Goal: Transaction & Acquisition: Purchase product/service

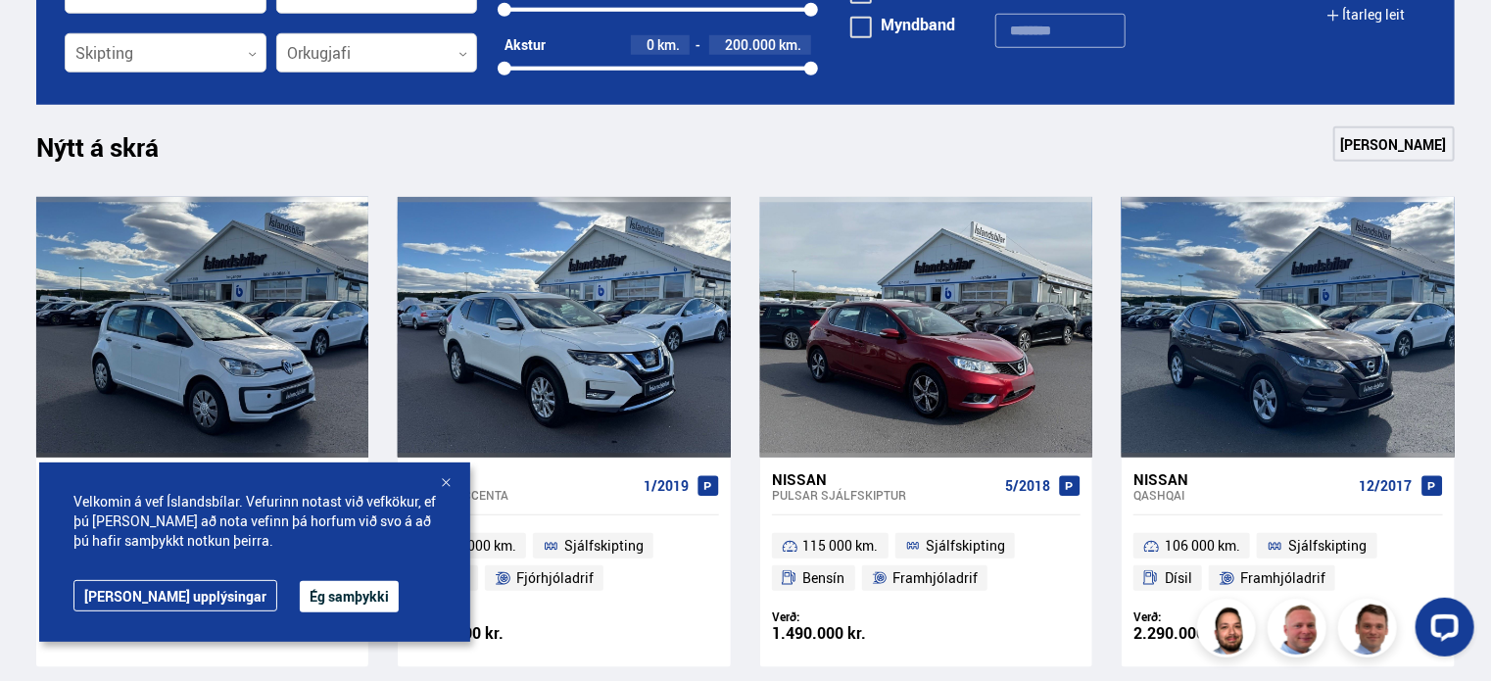
click at [300, 599] on button "Ég samþykki" at bounding box center [349, 596] width 99 height 31
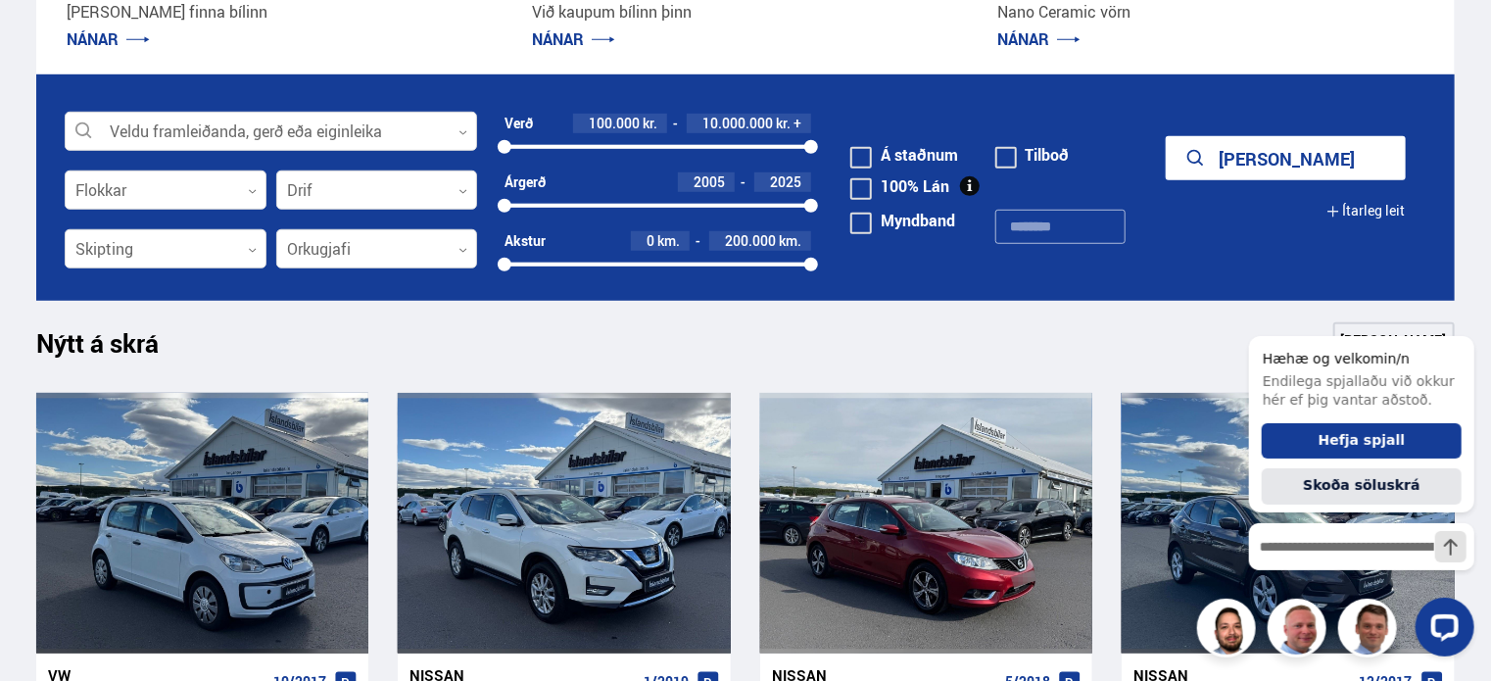
scroll to position [98, 0]
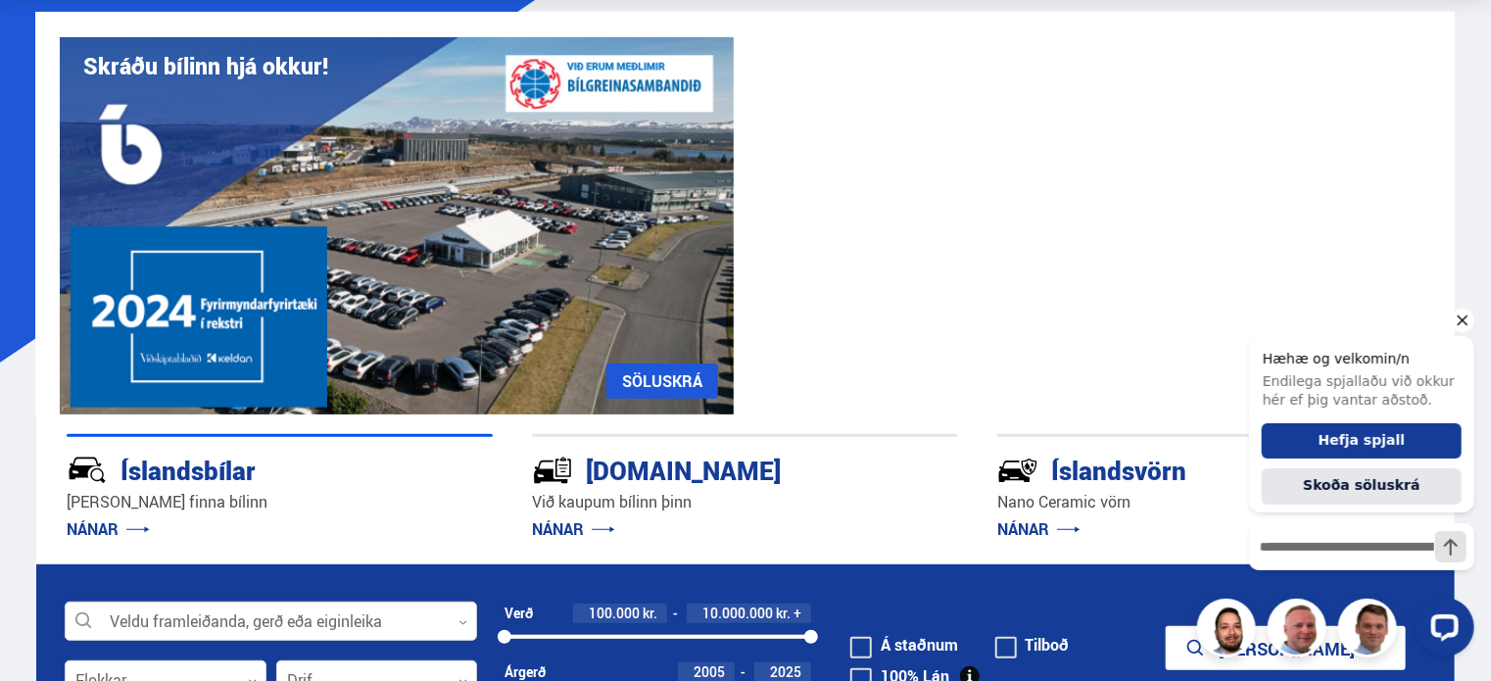
click at [1464, 322] on icon "Hide greeting" at bounding box center [1462, 320] width 24 height 24
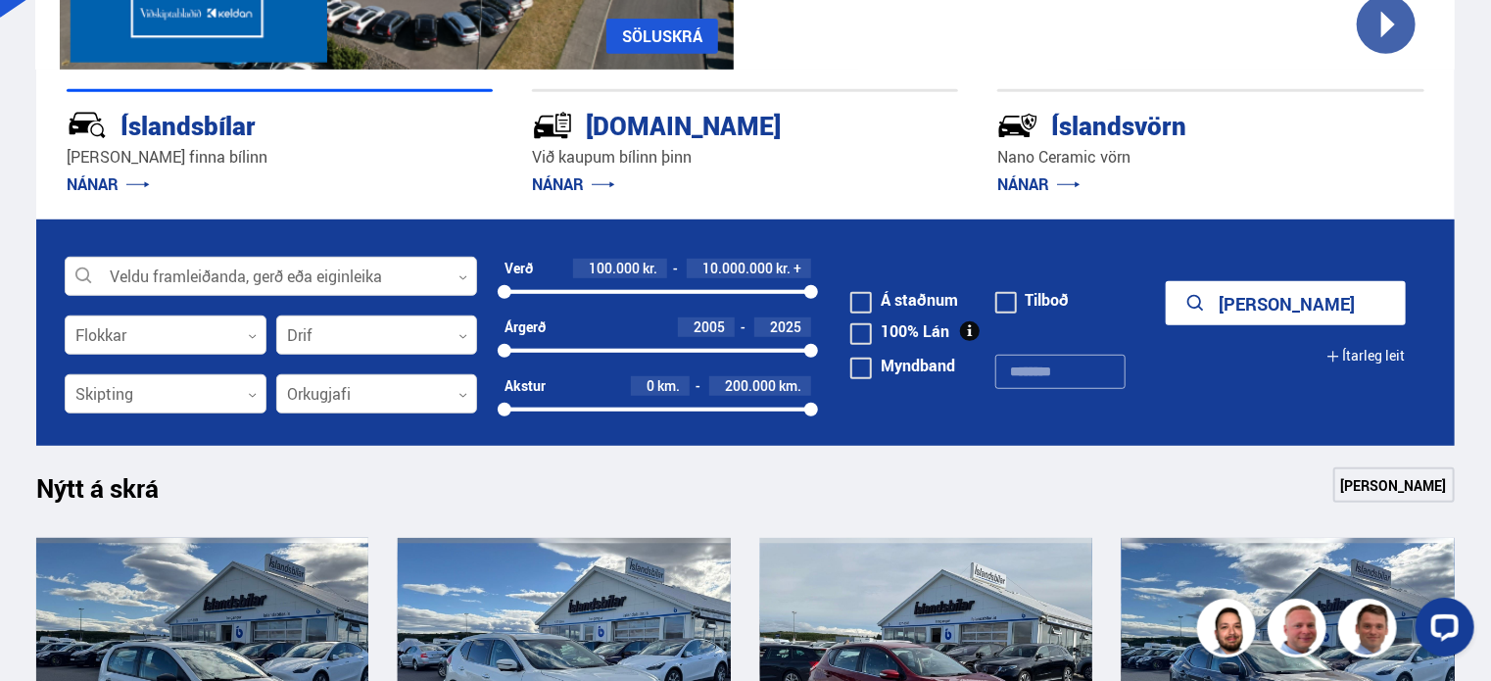
scroll to position [490, 0]
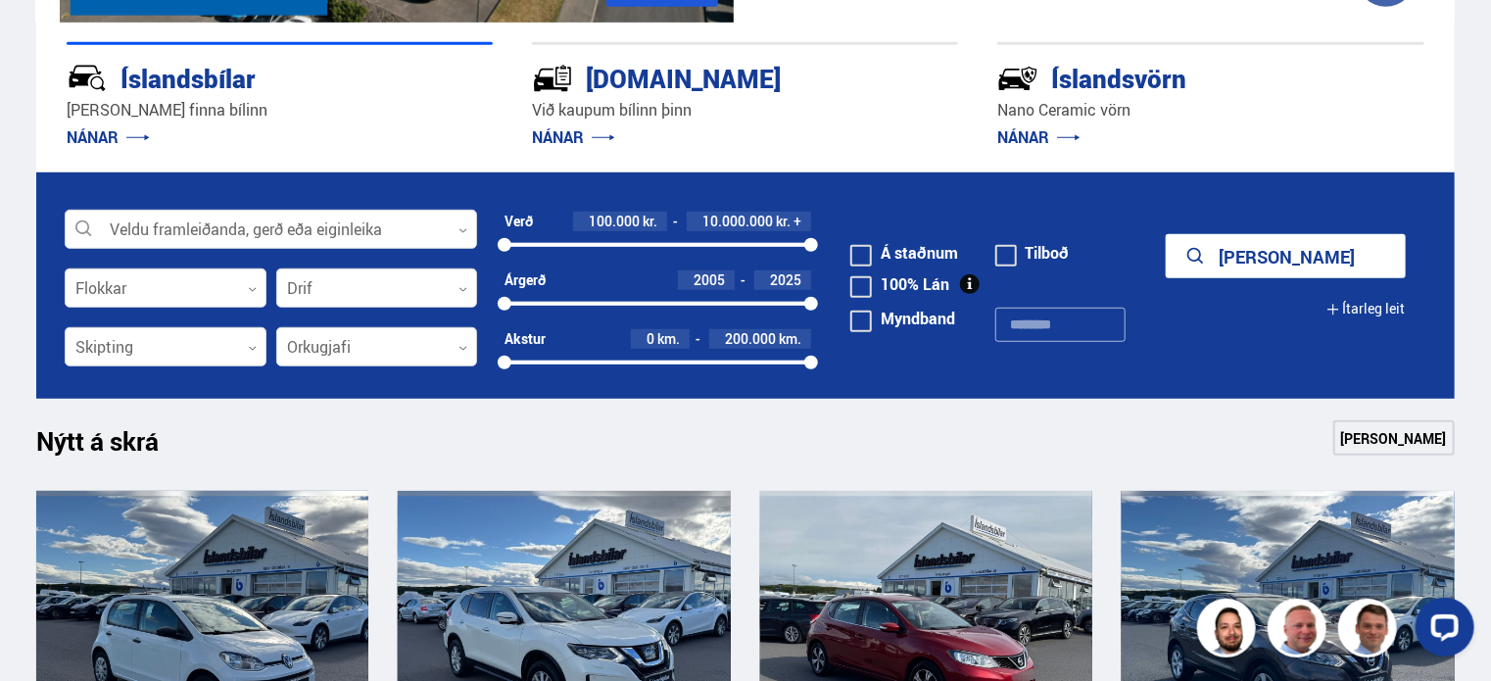
click at [1338, 309] on icon at bounding box center [1333, 309] width 11 height 11
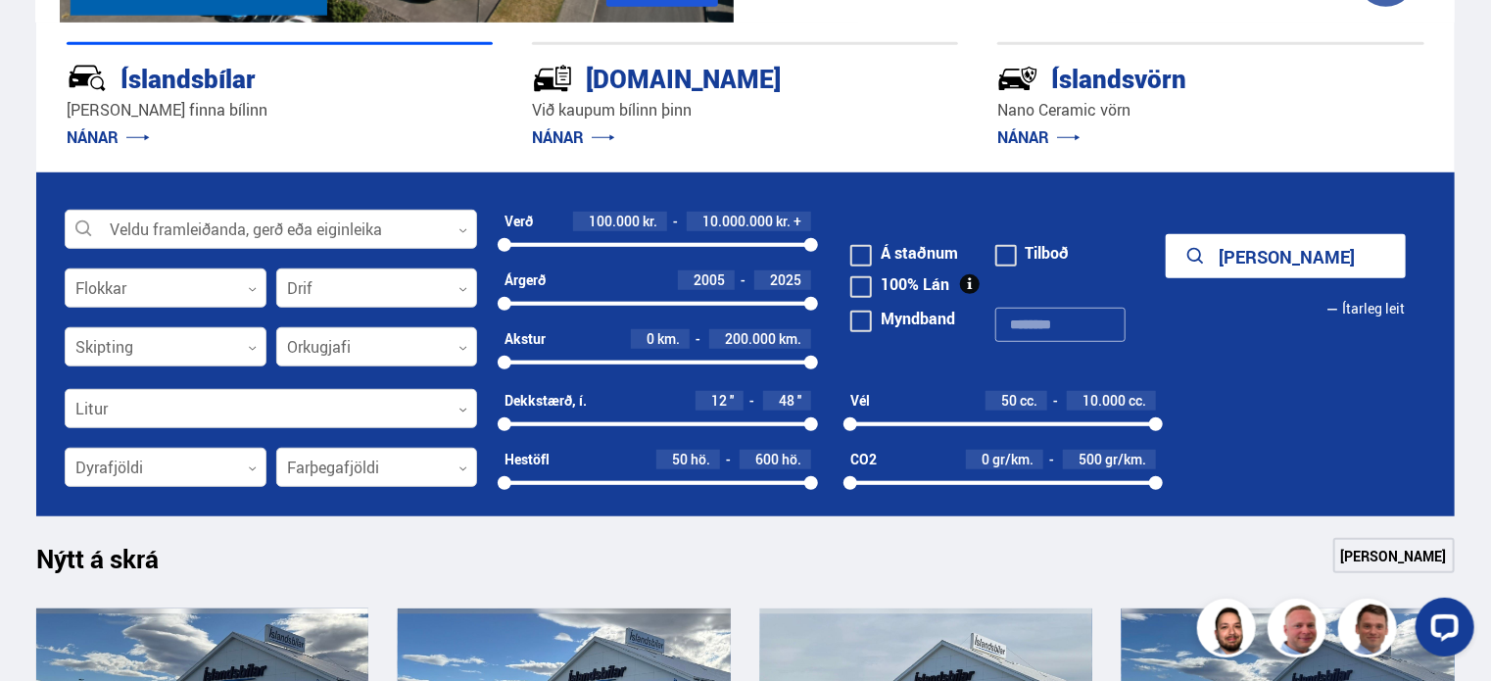
scroll to position [588, 0]
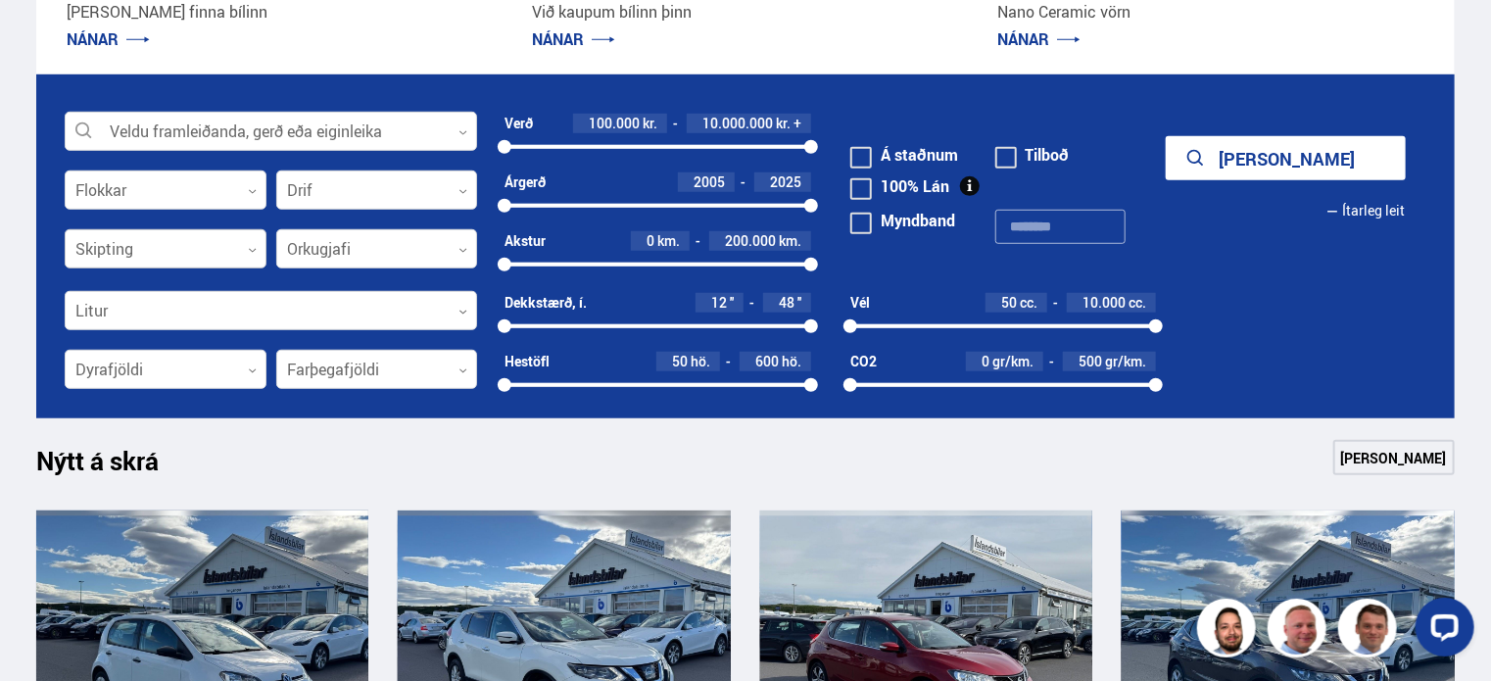
click at [118, 256] on div at bounding box center [166, 249] width 202 height 39
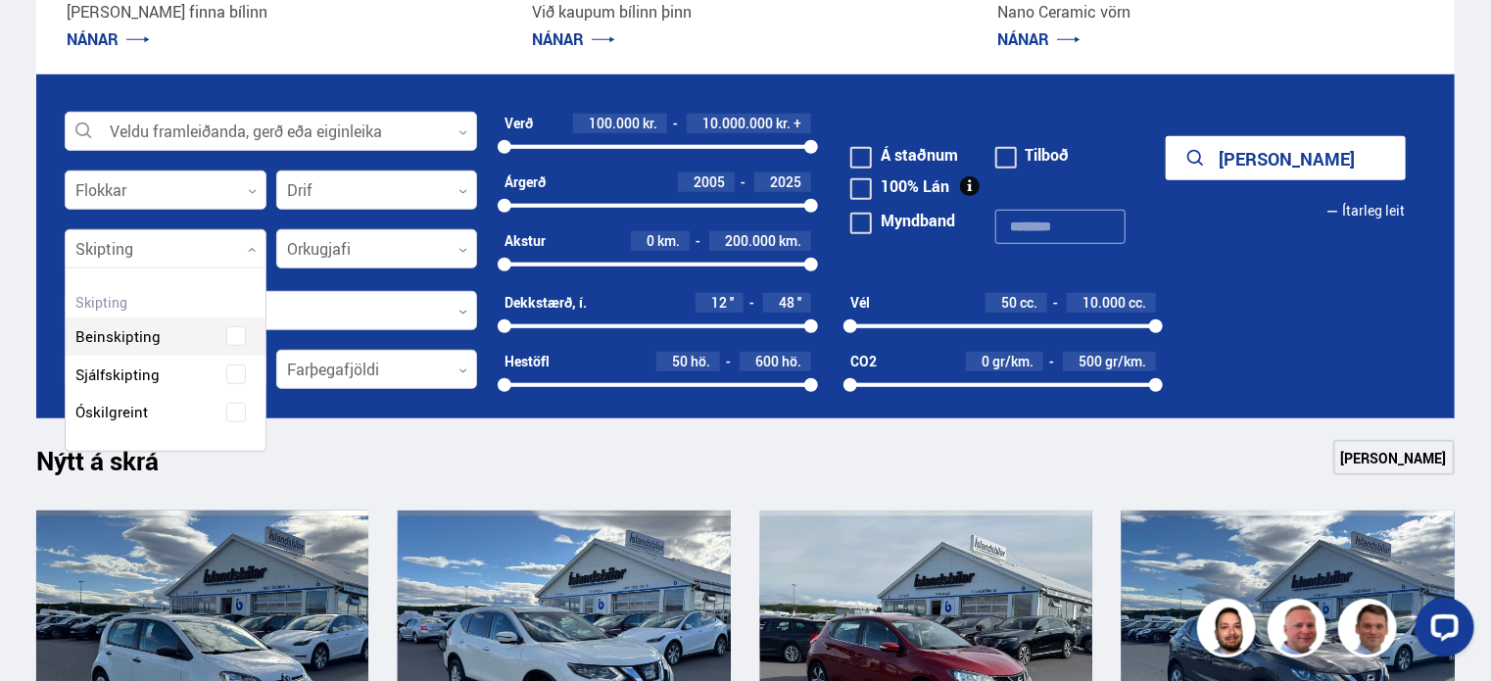
scroll to position [180, 200]
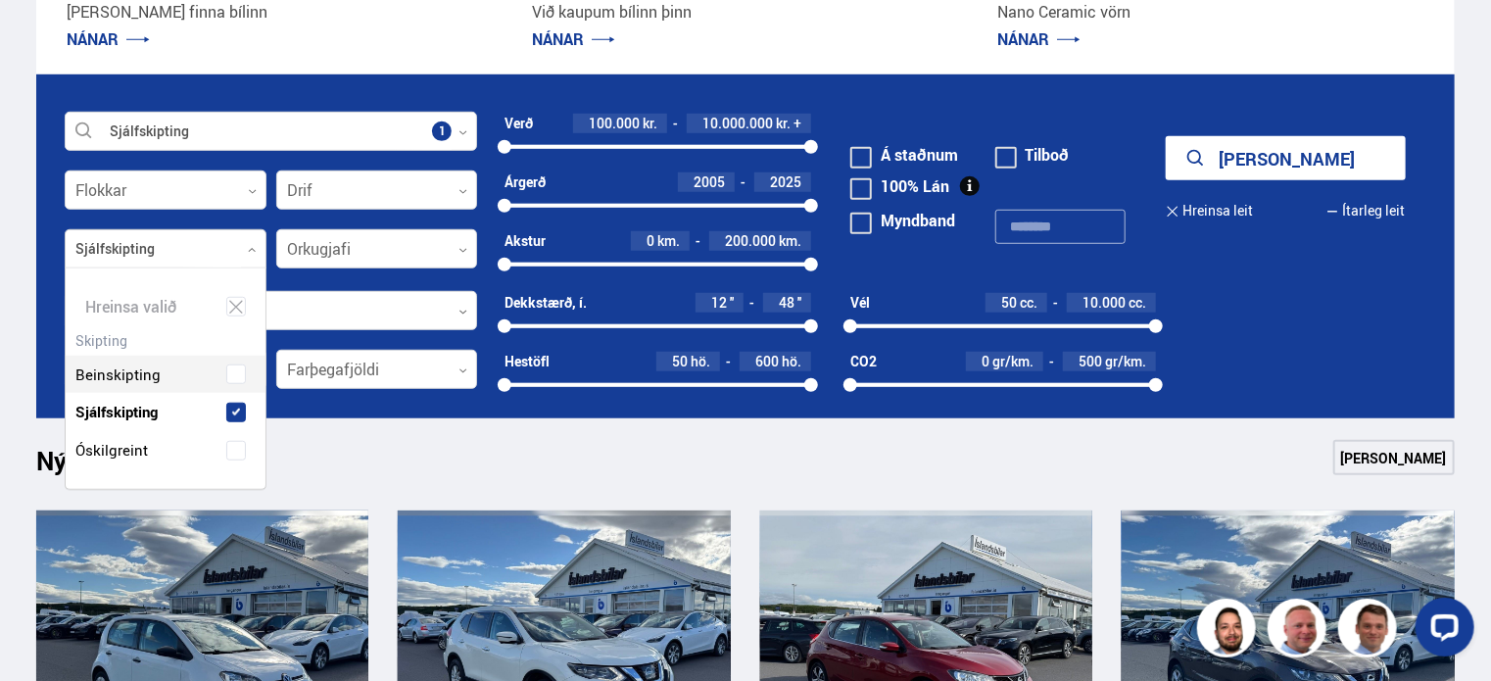
click at [120, 368] on div "Beinskipting Sjálfskipting Óskilgreint" at bounding box center [166, 397] width 200 height 143
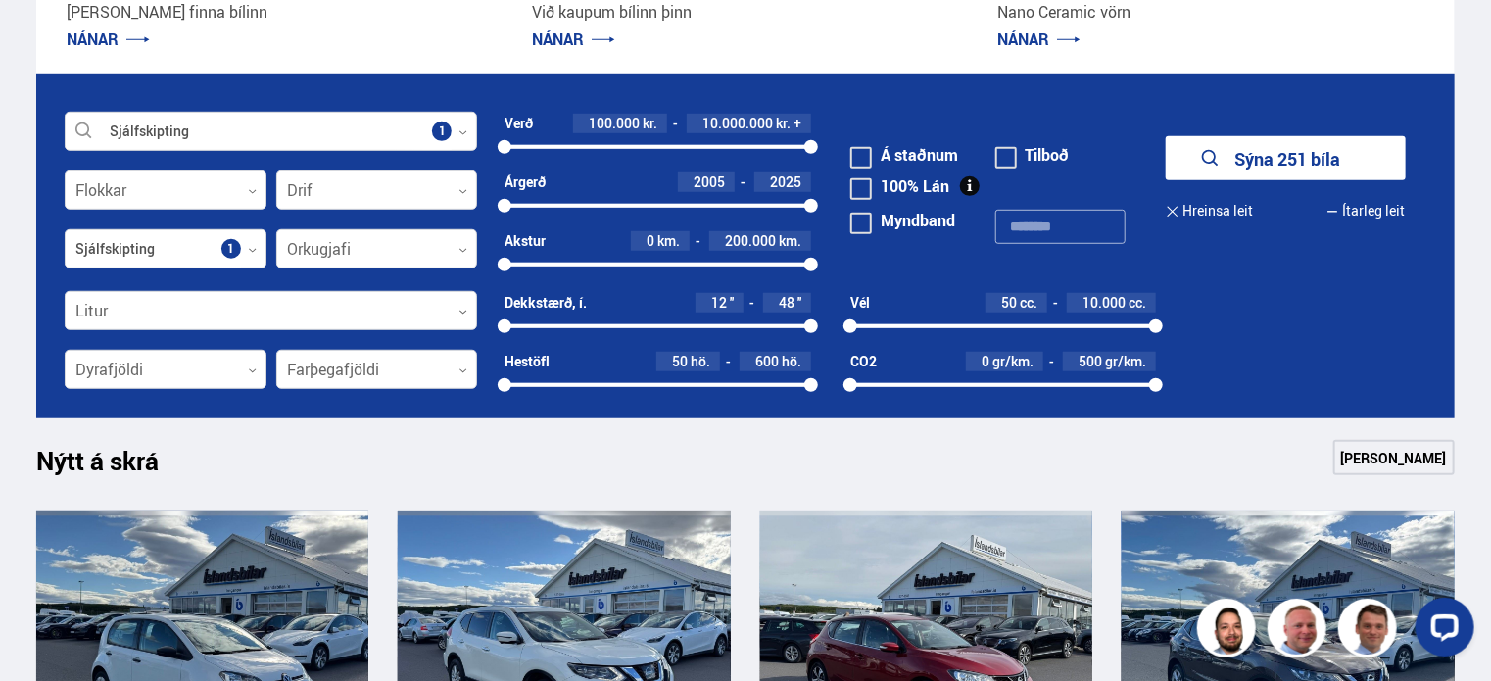
drag, startPoint x: 514, startPoint y: 145, endPoint x: 543, endPoint y: 144, distance: 28.4
click at [543, 145] on div at bounding box center [658, 147] width 307 height 4
drag, startPoint x: 544, startPoint y: 147, endPoint x: 554, endPoint y: 146, distance: 9.8
click at [554, 146] on div at bounding box center [552, 147] width 14 height 14
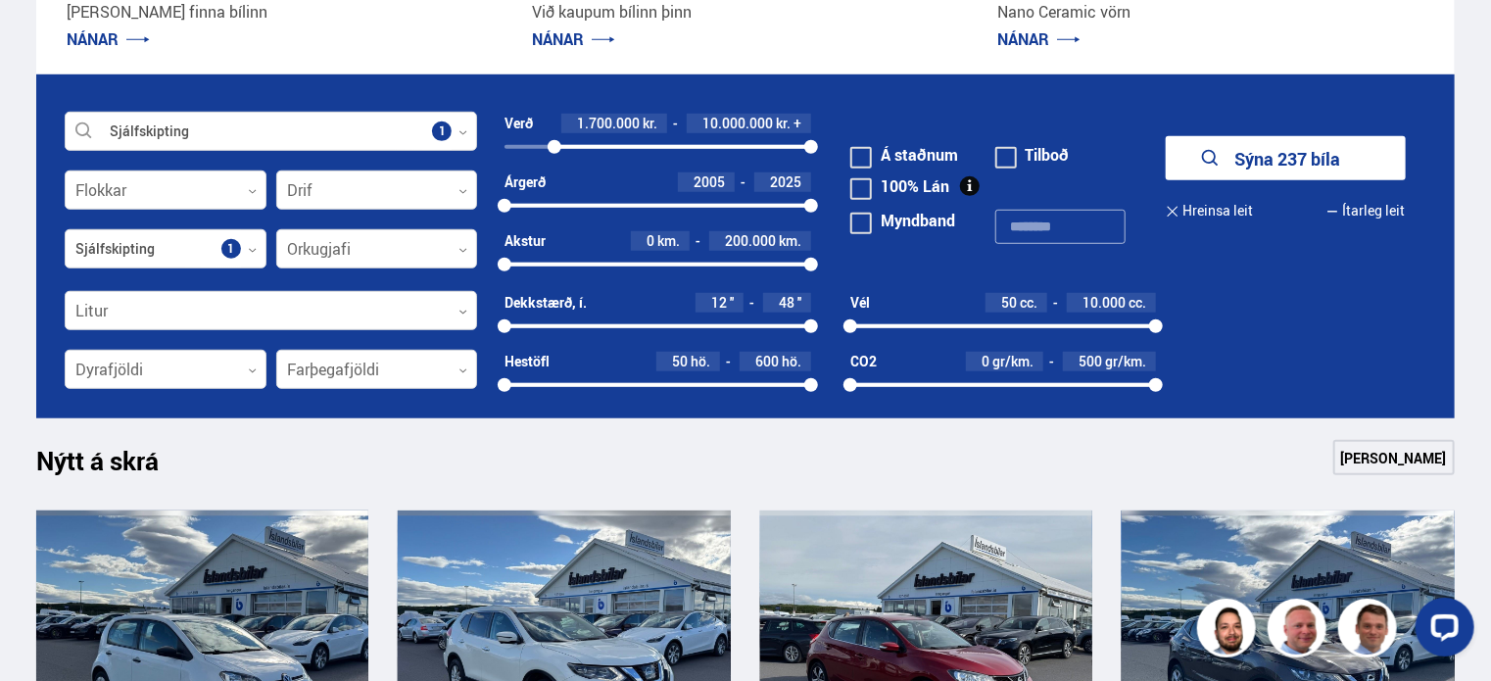
click at [554, 146] on div at bounding box center [555, 147] width 14 height 14
drag, startPoint x: 557, startPoint y: 146, endPoint x: 569, endPoint y: 146, distance: 12.7
click at [569, 146] on div at bounding box center [569, 147] width 14 height 14
drag, startPoint x: 569, startPoint y: 146, endPoint x: 549, endPoint y: 144, distance: 20.7
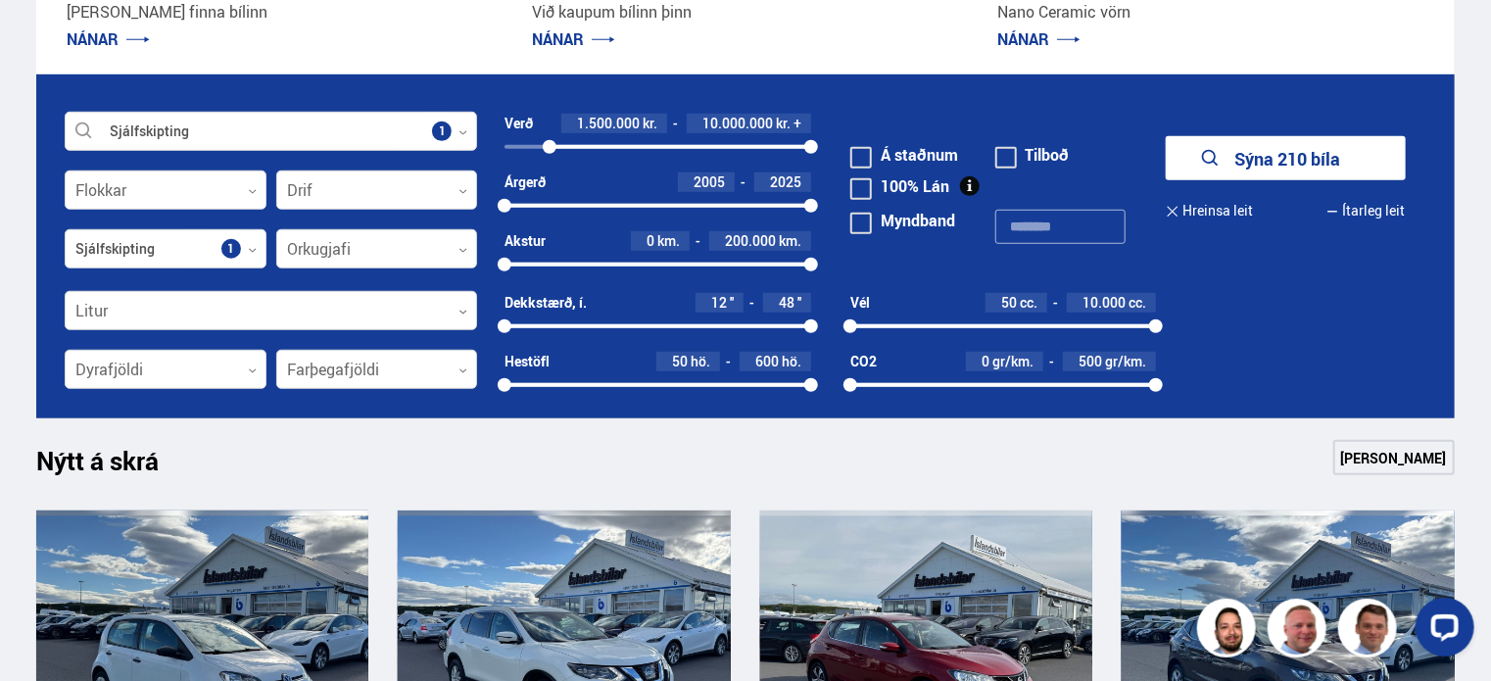
click at [549, 144] on div at bounding box center [550, 147] width 14 height 14
drag, startPoint x: 806, startPoint y: 144, endPoint x: 589, endPoint y: 147, distance: 217.6
click at [589, 147] on div at bounding box center [589, 147] width 14 height 14
click at [589, 147] on div at bounding box center [588, 147] width 14 height 14
drag, startPoint x: 805, startPoint y: 264, endPoint x: 655, endPoint y: 273, distance: 151.2
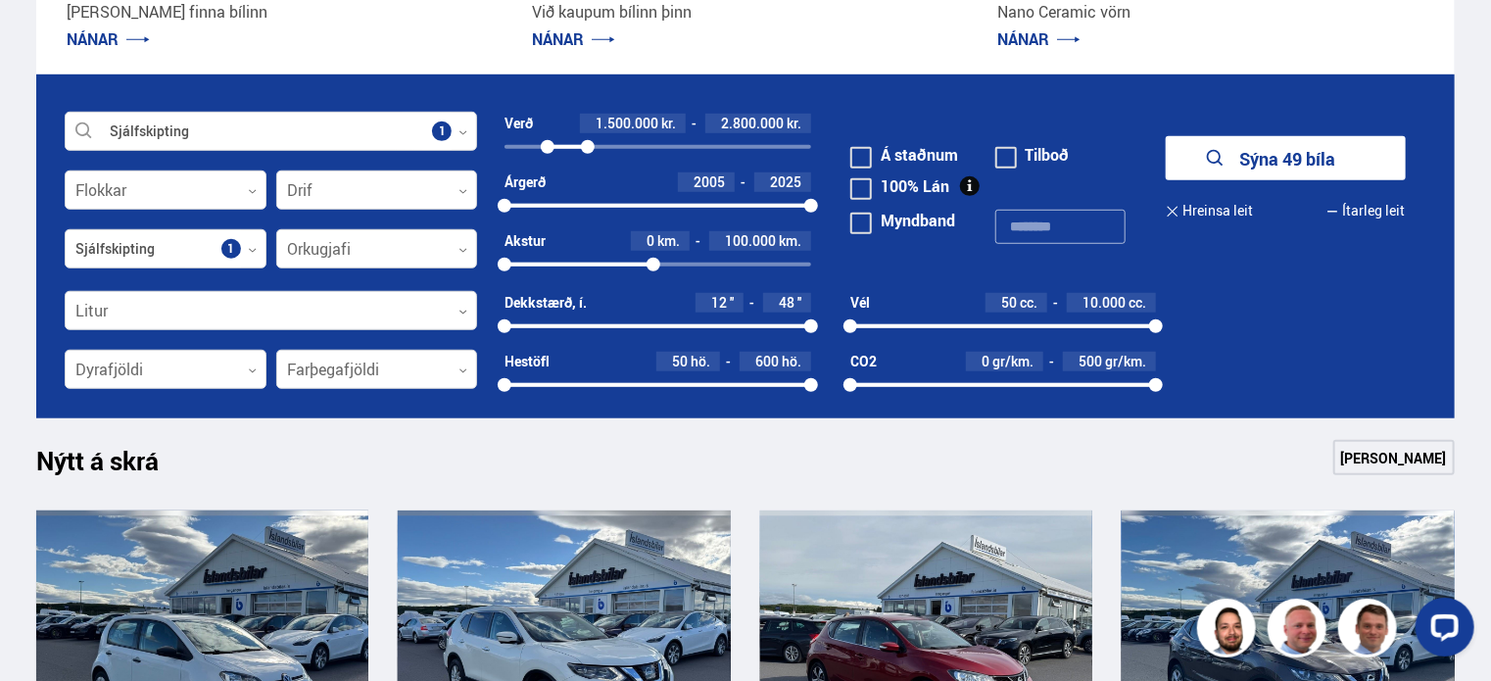
click at [655, 273] on div "Akstur 0 km. 100.000 km. 0 97412" at bounding box center [658, 257] width 307 height 52
drag, startPoint x: 659, startPoint y: 266, endPoint x: 682, endPoint y: 266, distance: 23.5
click at [682, 266] on div at bounding box center [681, 265] width 14 height 14
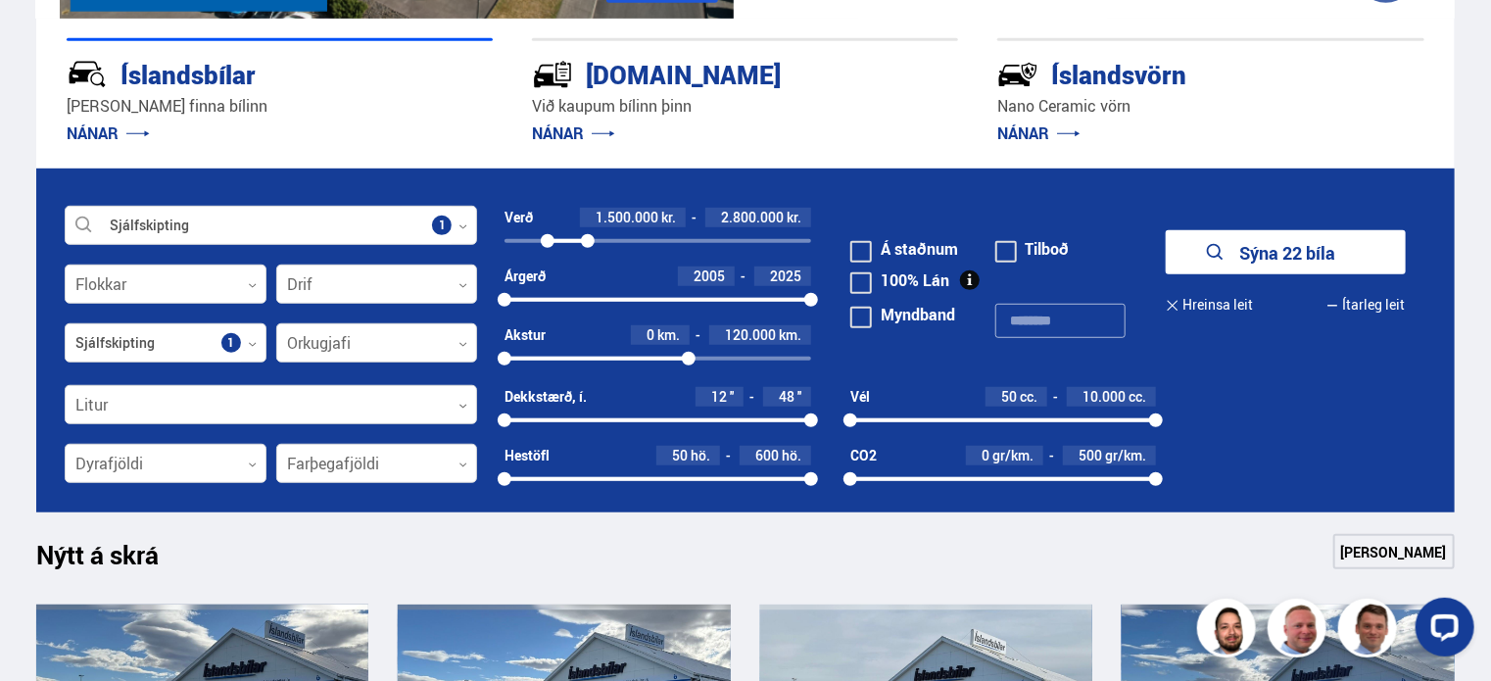
scroll to position [588, 0]
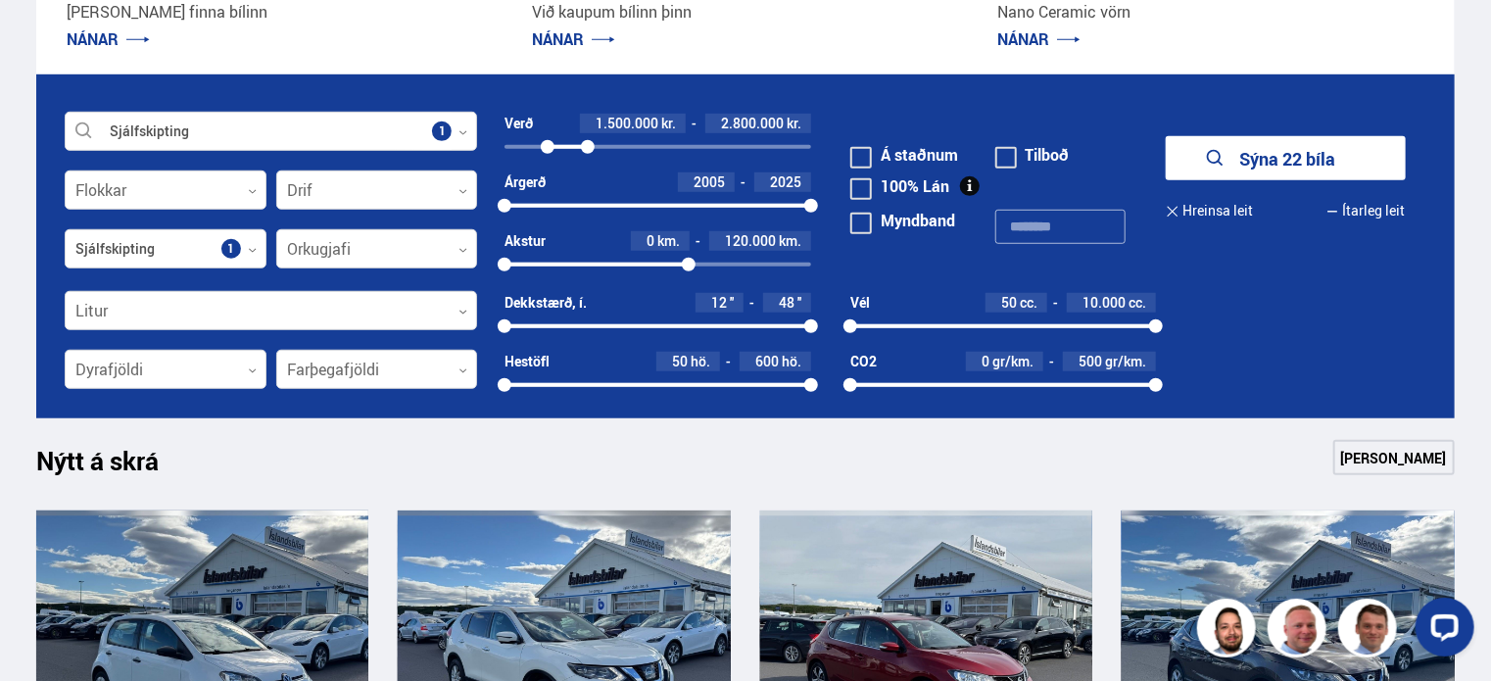
click at [1391, 465] on link "[PERSON_NAME]" at bounding box center [1395, 457] width 122 height 35
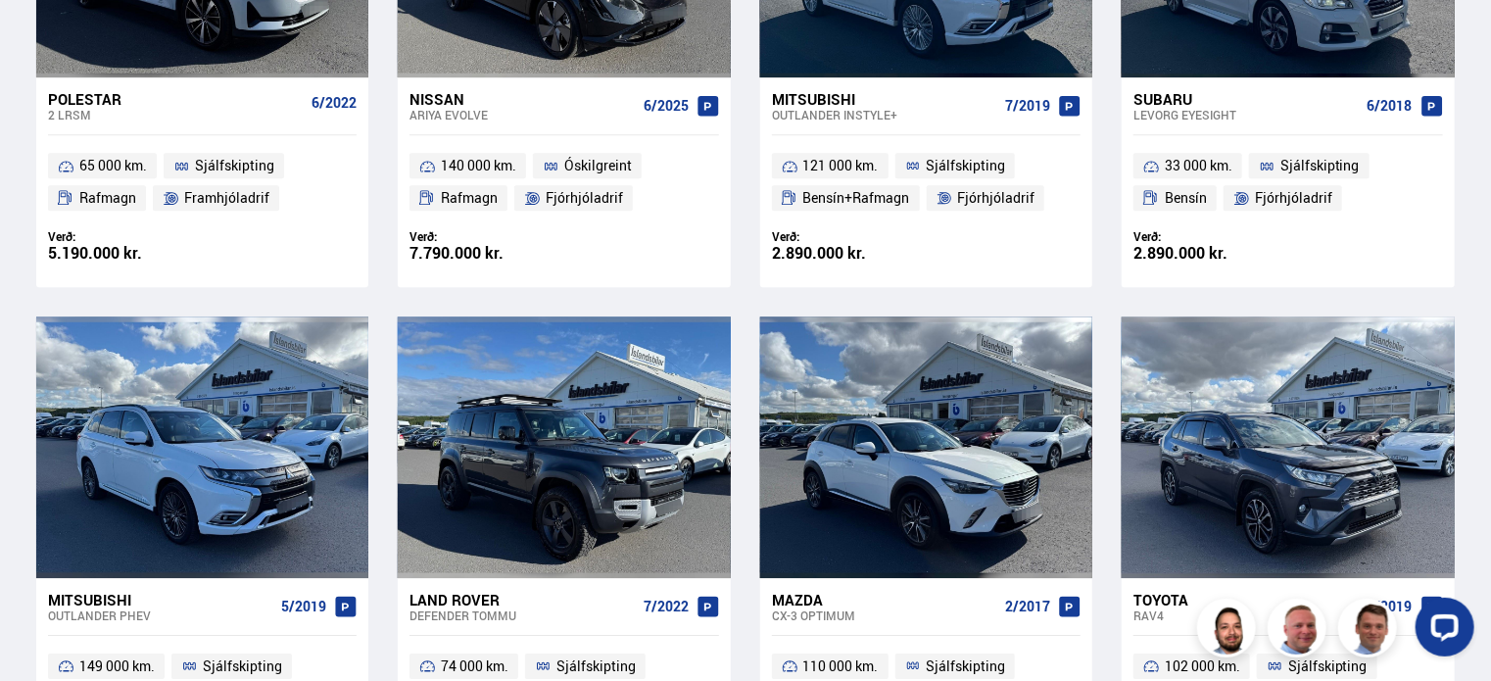
scroll to position [2842, 0]
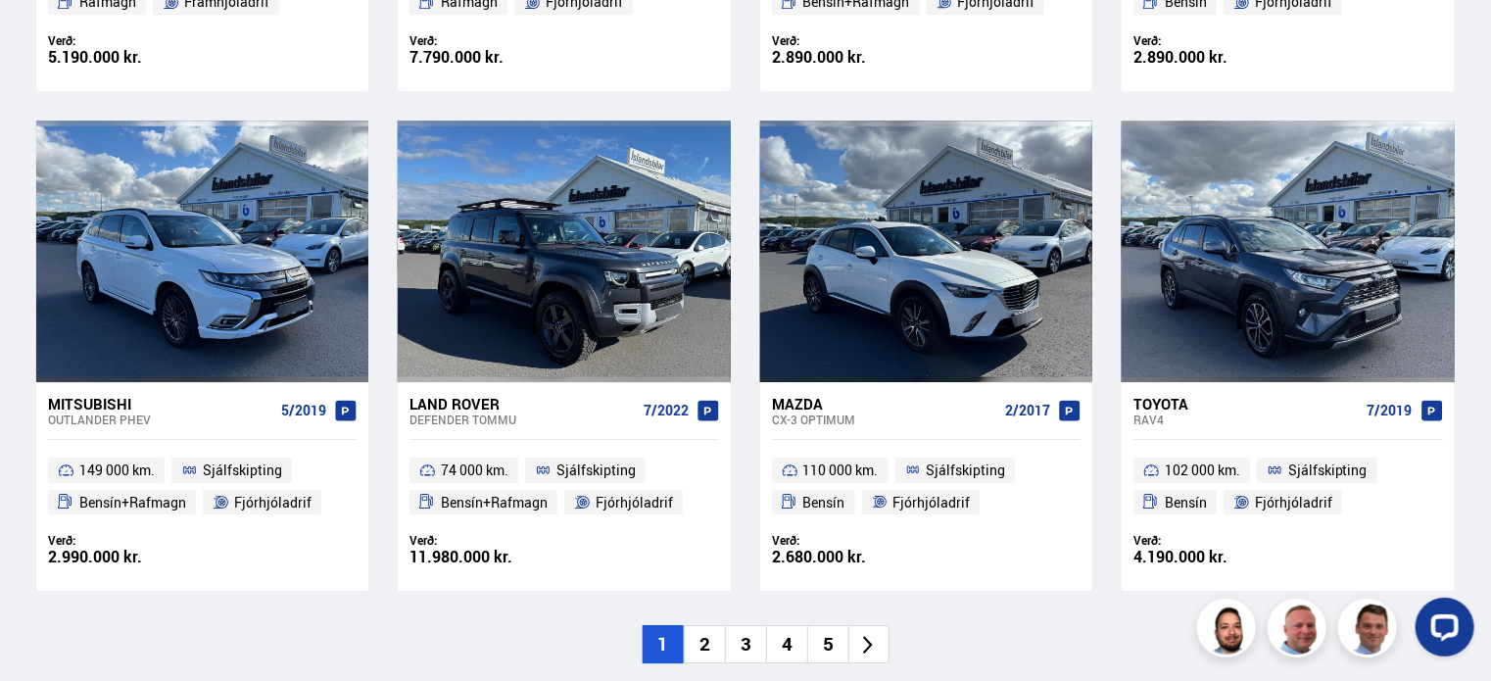
click at [706, 640] on li "2" at bounding box center [704, 644] width 41 height 38
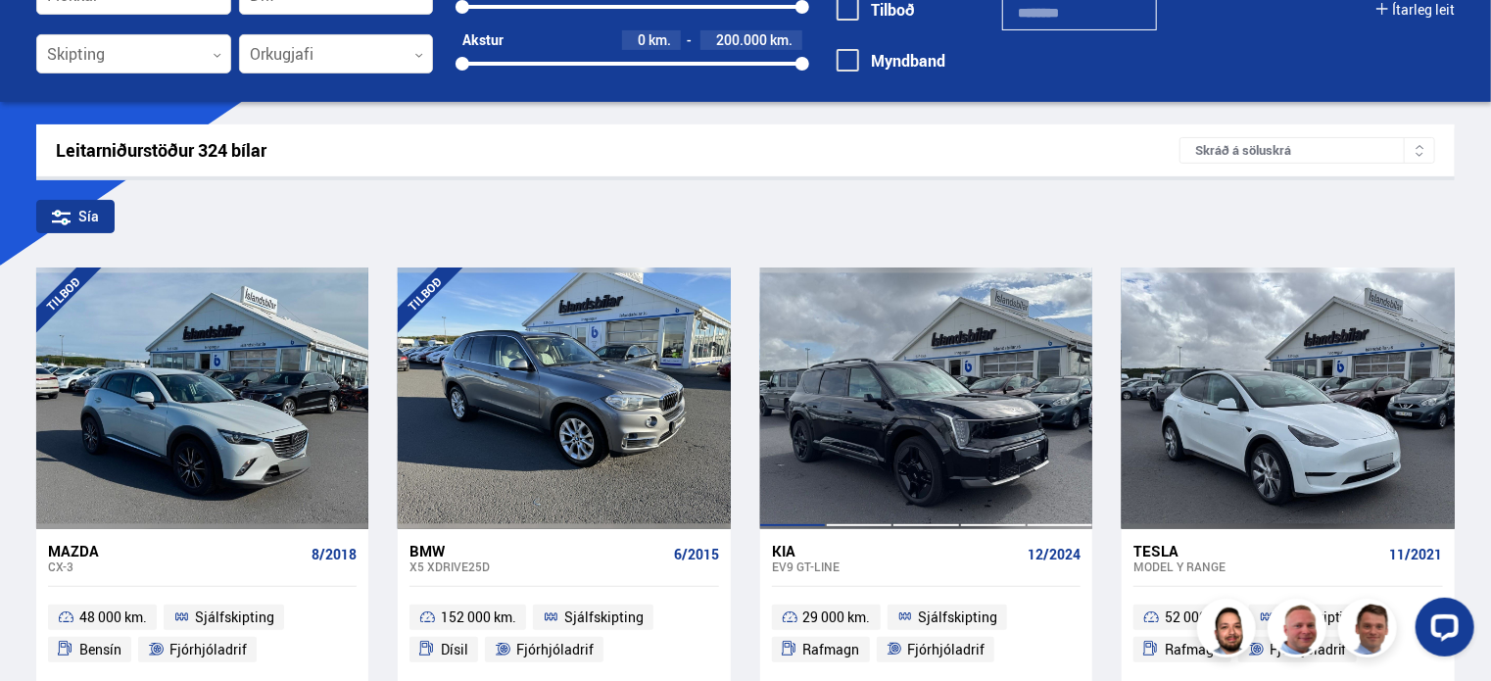
scroll to position [196, 0]
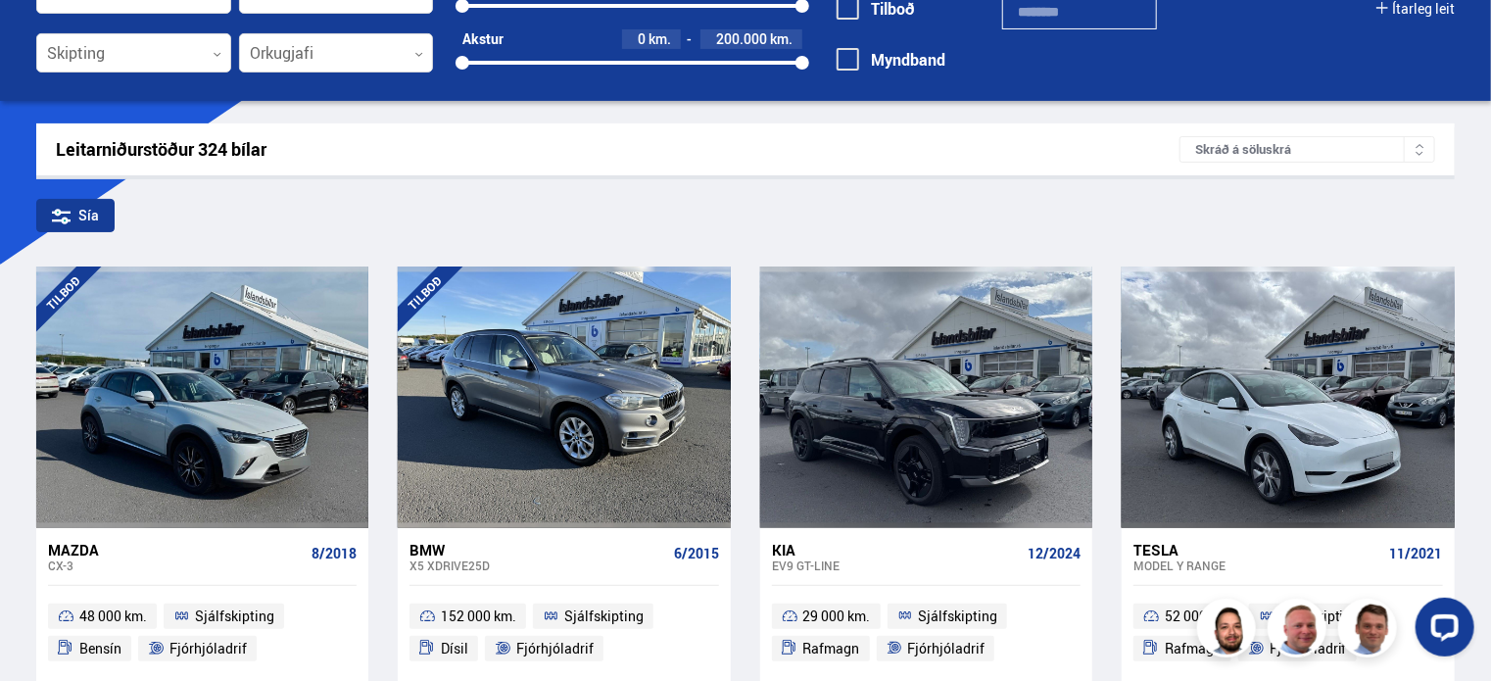
click at [1241, 156] on div "Skráð á söluskrá" at bounding box center [1308, 149] width 256 height 26
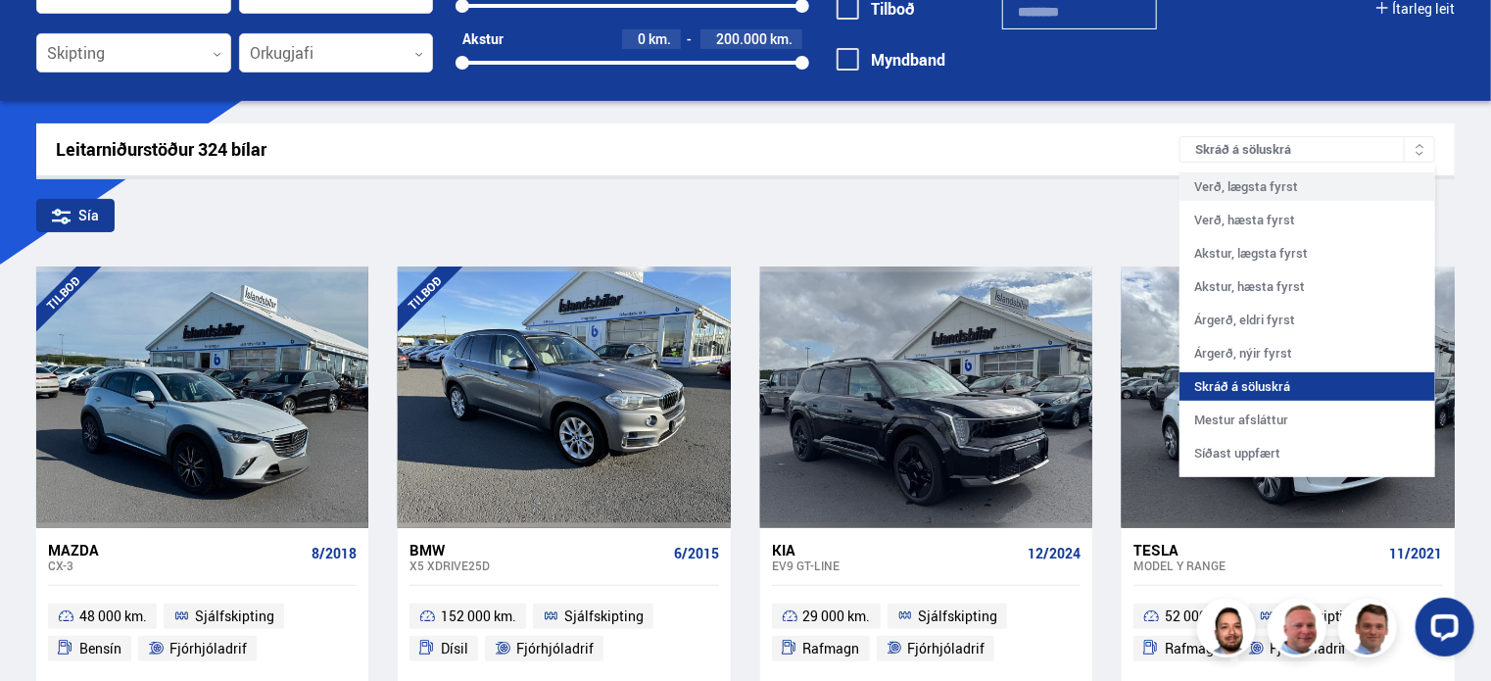
click at [1256, 183] on div "Verð, lægsta fyrst" at bounding box center [1308, 186] width 256 height 28
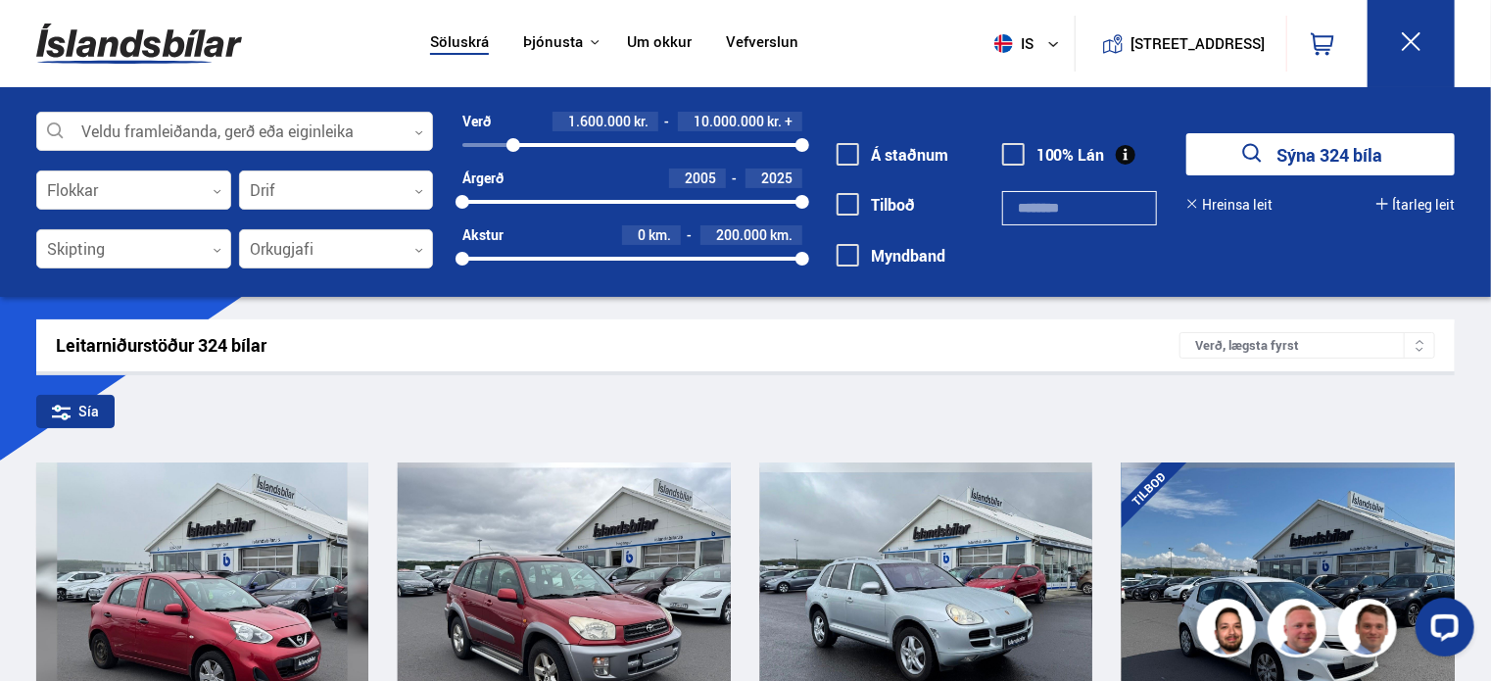
drag, startPoint x: 467, startPoint y: 144, endPoint x: 513, endPoint y: 136, distance: 46.7
click at [513, 136] on div "1569620 10000000" at bounding box center [632, 145] width 339 height 18
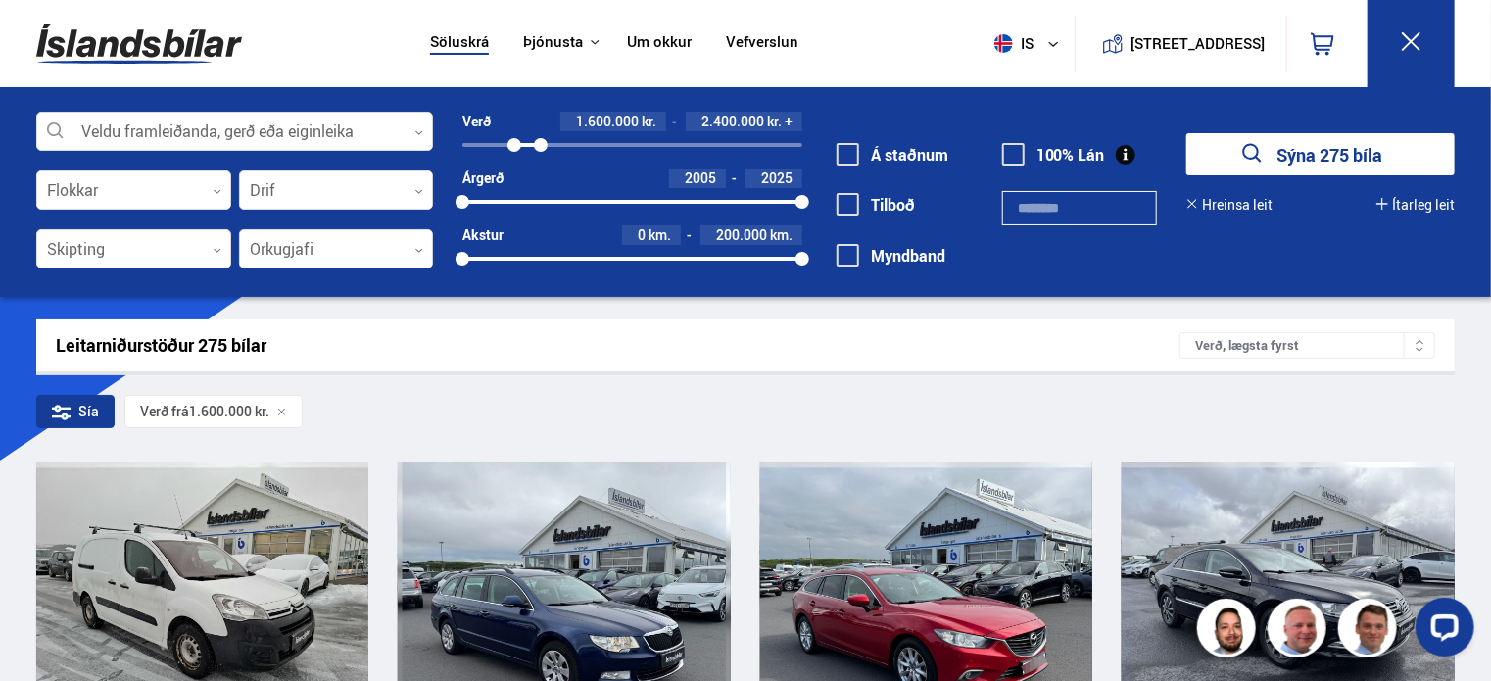
drag, startPoint x: 800, startPoint y: 144, endPoint x: 541, endPoint y: 152, distance: 258.8
click at [541, 152] on div at bounding box center [541, 145] width 14 height 14
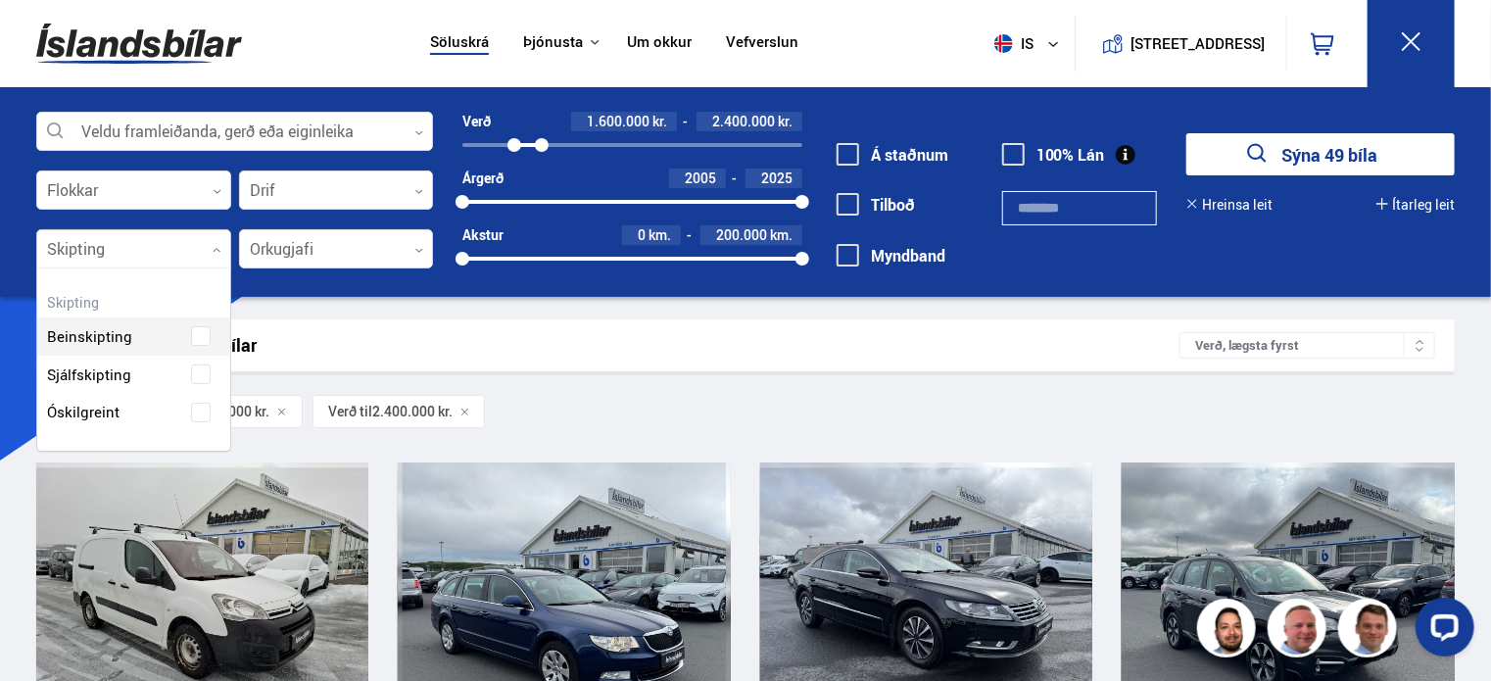
click at [181, 238] on div at bounding box center [133, 249] width 195 height 39
click at [125, 377] on div "Beinskipting Sjálfskipting Óskilgreint" at bounding box center [133, 359] width 193 height 143
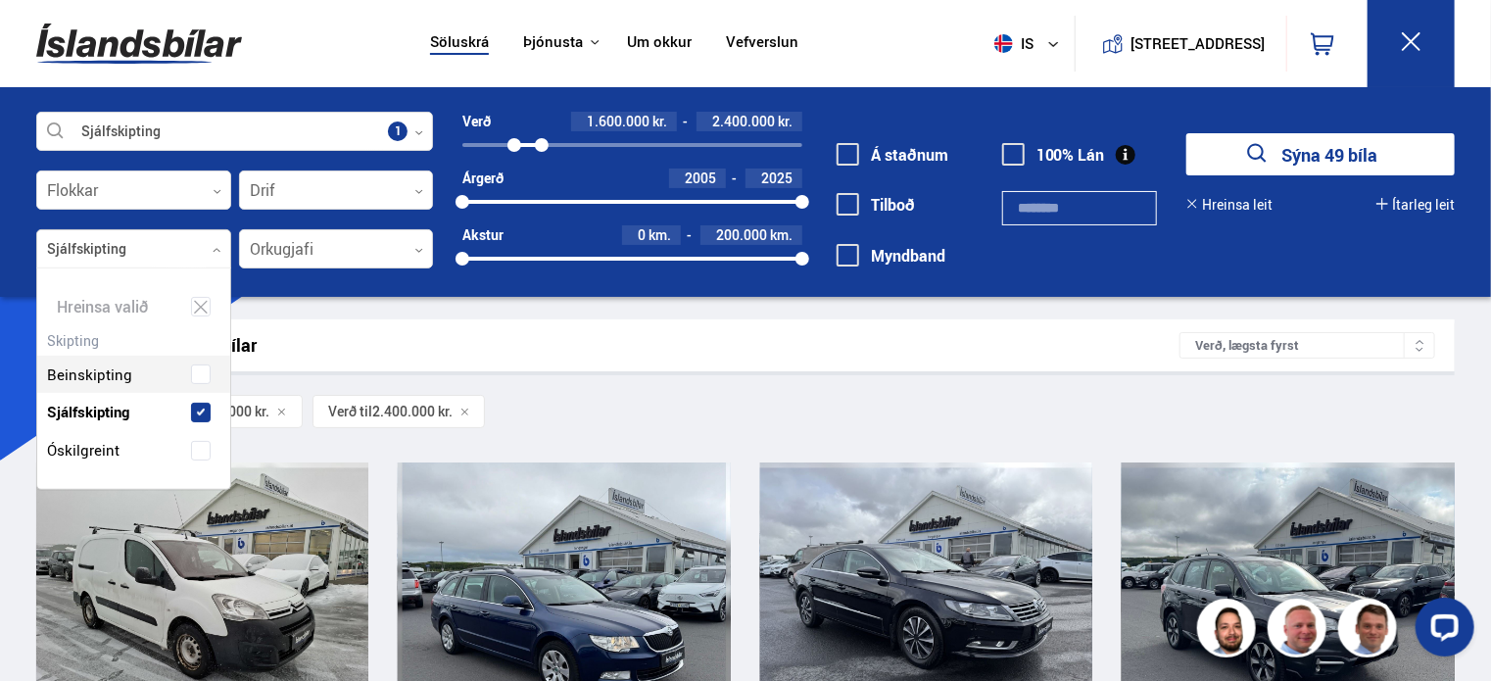
scroll to position [220, 193]
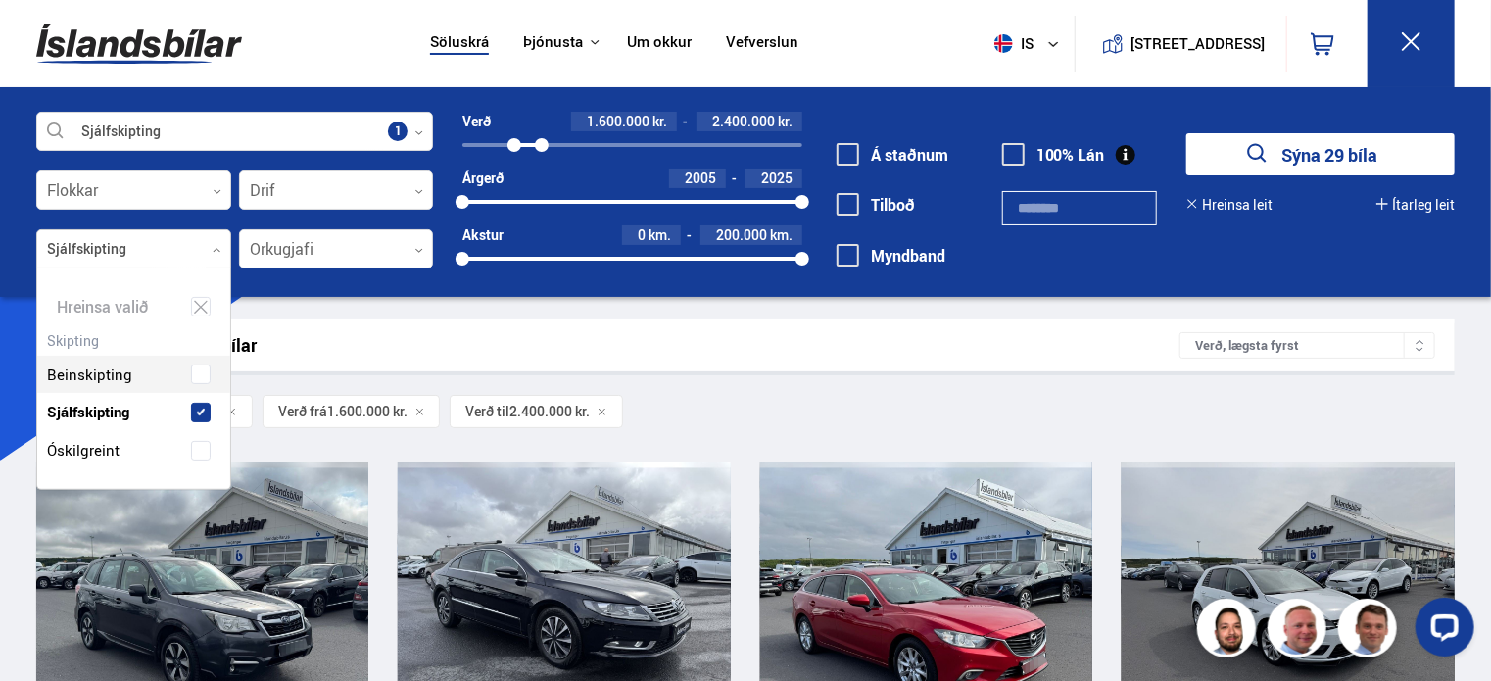
click at [512, 332] on div "Leitarniðurstöður 29 bílar Verð, lægsta fyrst" at bounding box center [745, 345] width 1419 height 52
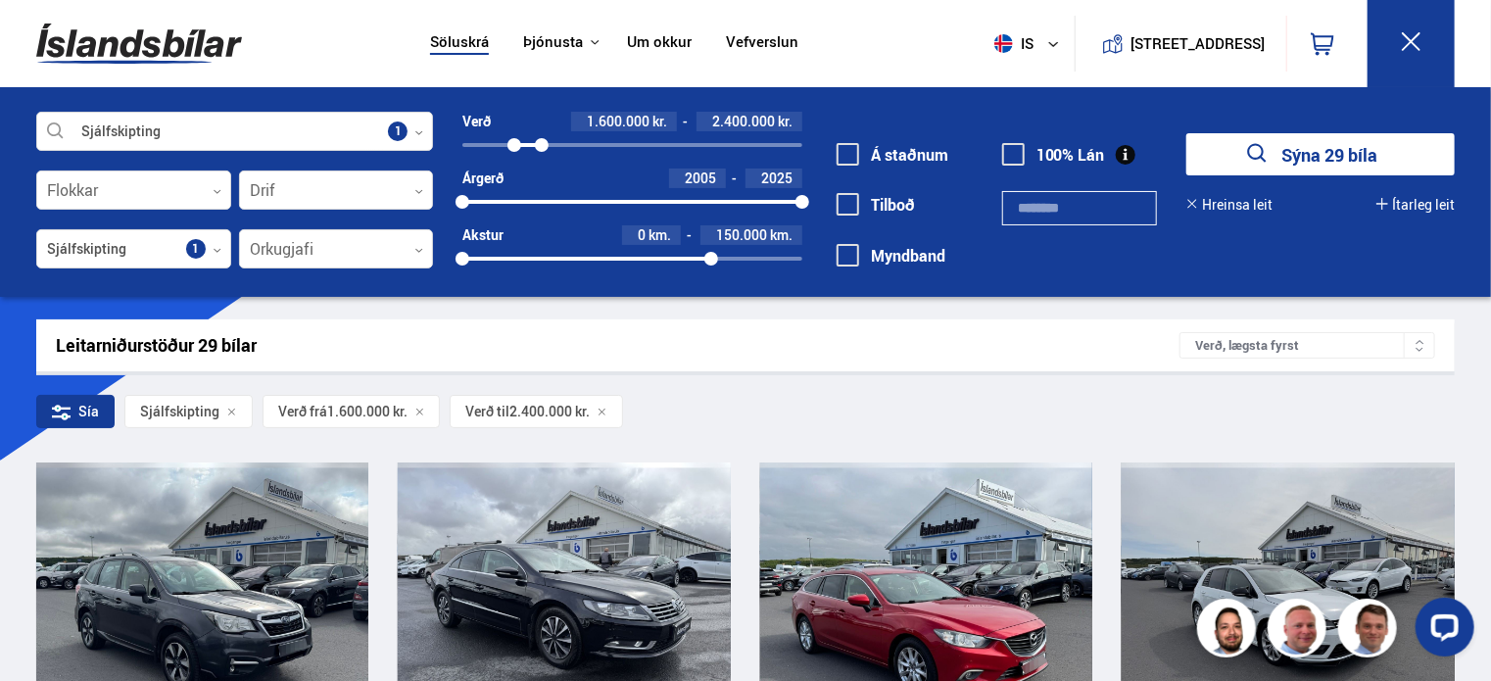
drag, startPoint x: 800, startPoint y: 260, endPoint x: 711, endPoint y: 262, distance: 88.2
click at [711, 262] on div at bounding box center [712, 259] width 14 height 14
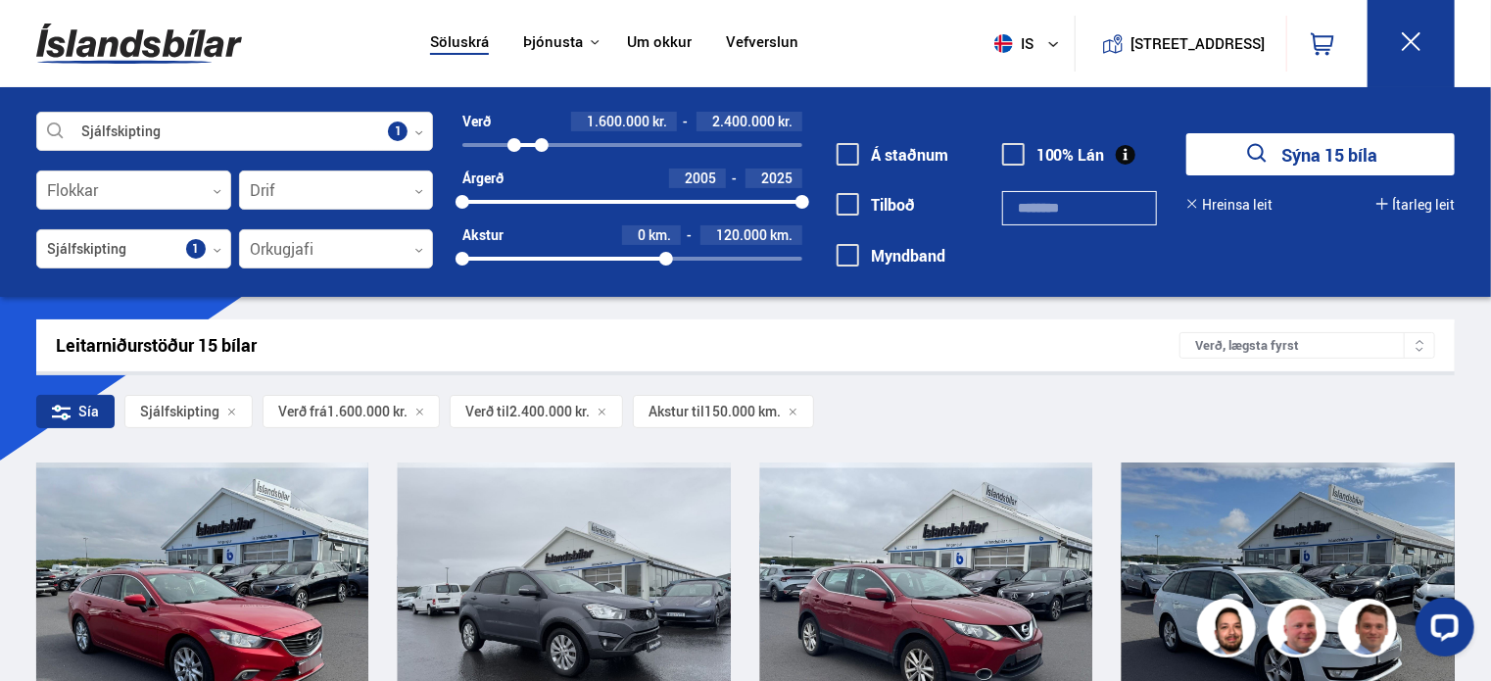
drag, startPoint x: 720, startPoint y: 262, endPoint x: 666, endPoint y: 262, distance: 53.9
click at [666, 262] on div at bounding box center [666, 259] width 14 height 14
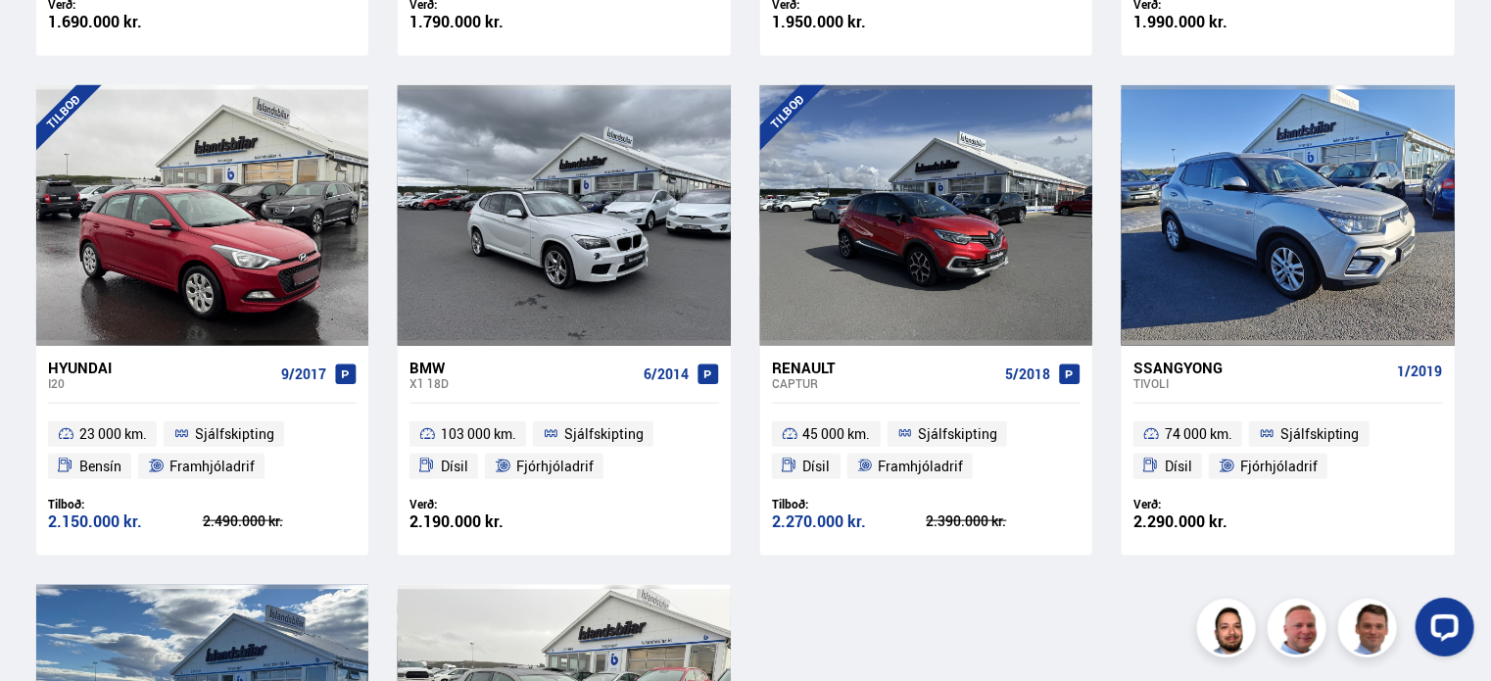
scroll to position [882, 0]
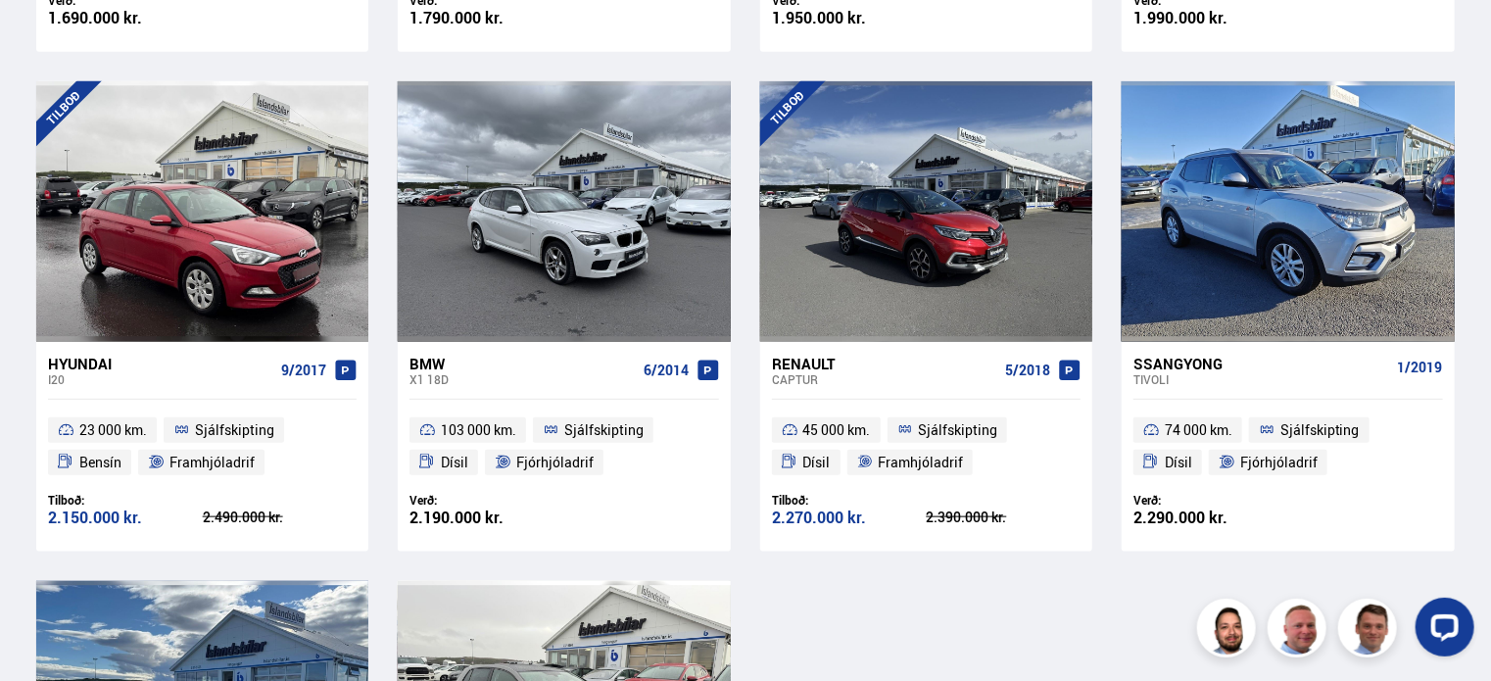
click at [658, 368] on span "6/2014" at bounding box center [666, 371] width 45 height 16
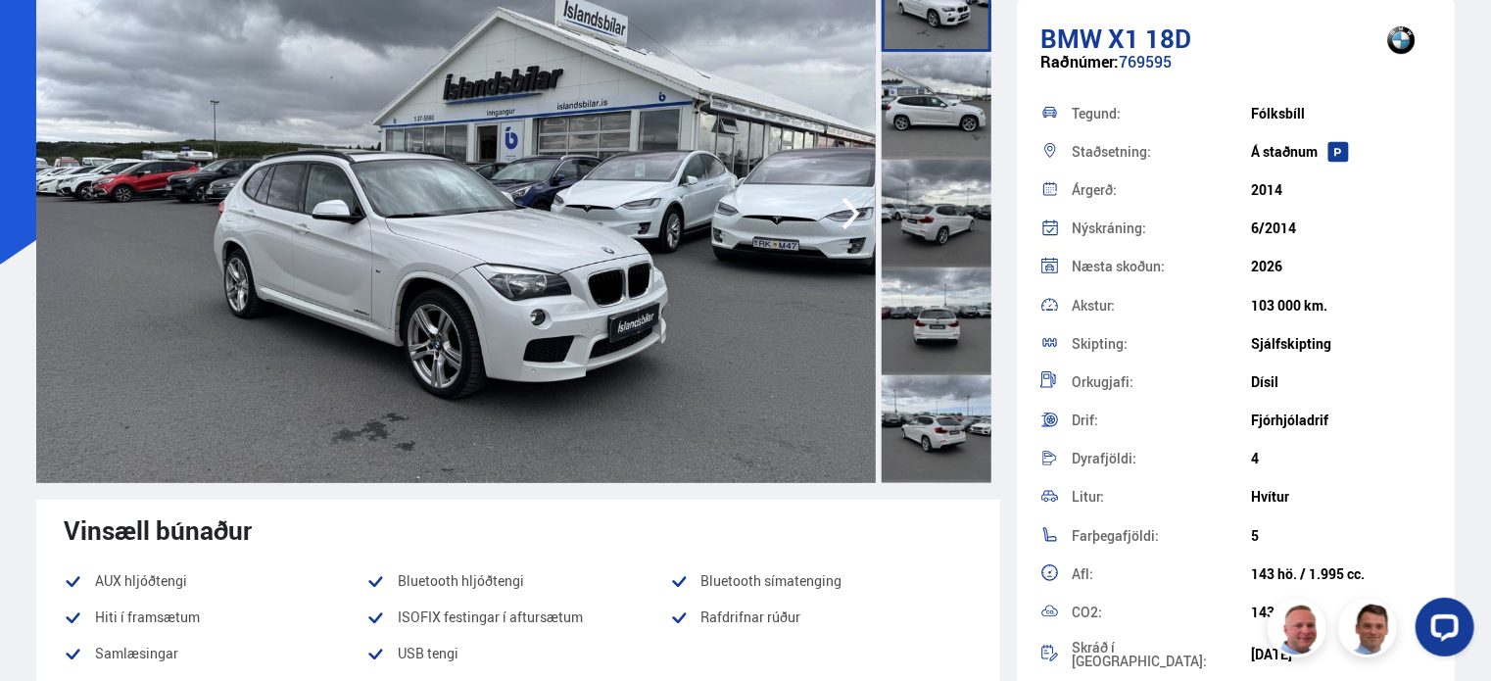
scroll to position [98, 0]
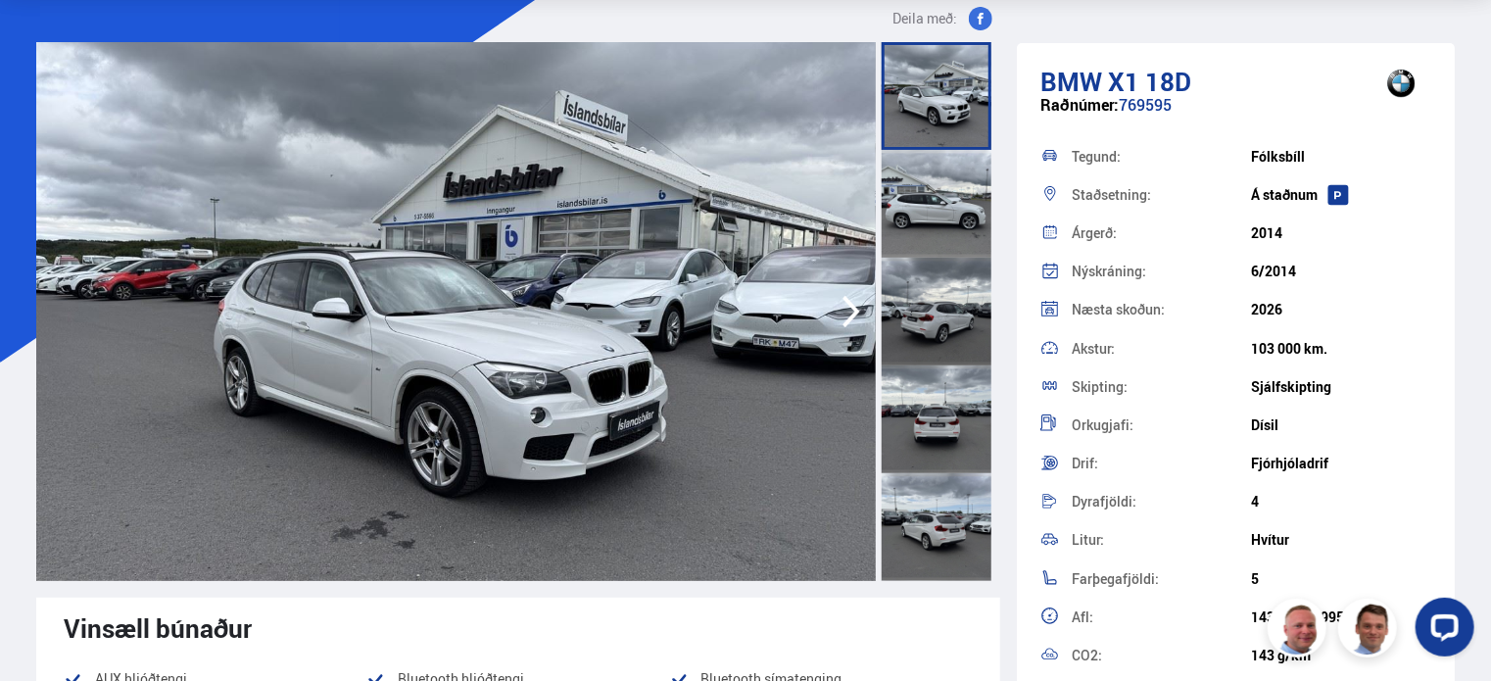
click at [924, 184] on div at bounding box center [937, 204] width 110 height 108
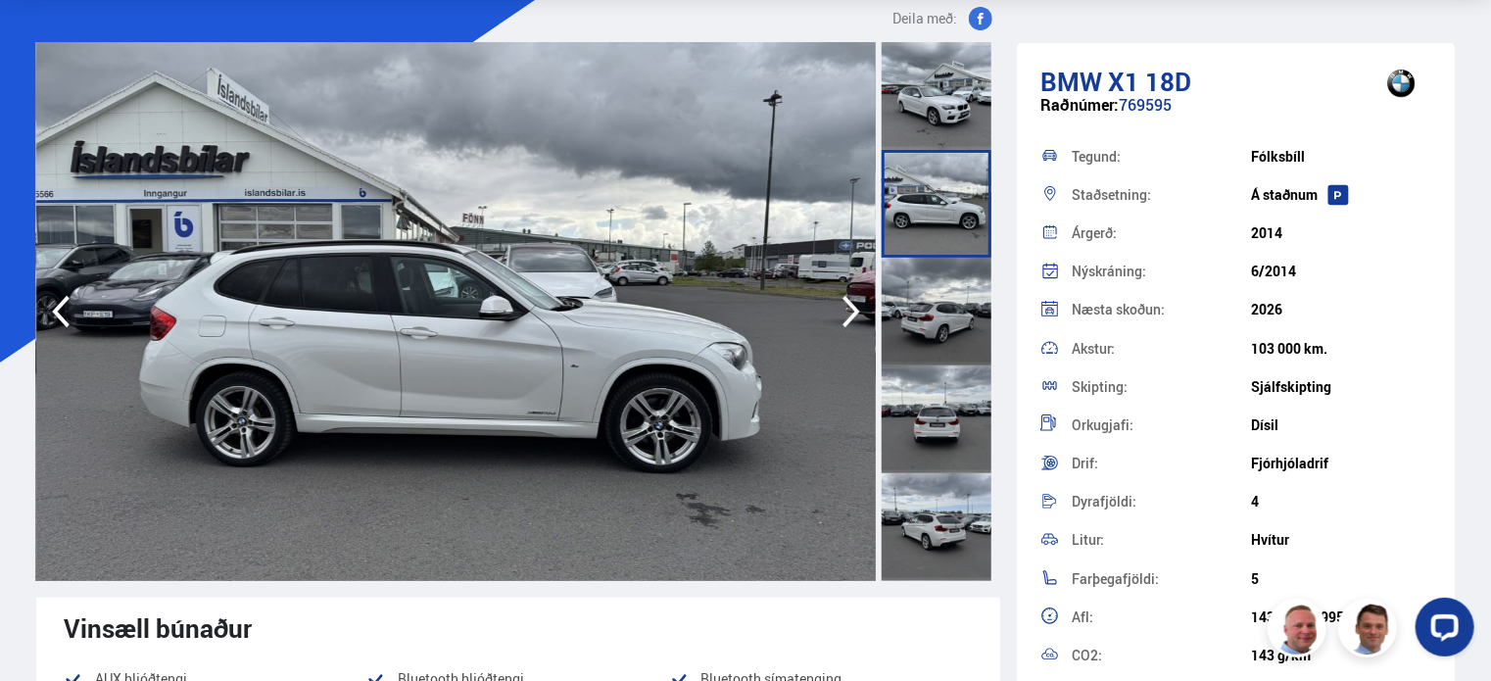
click at [939, 328] on div at bounding box center [937, 312] width 110 height 108
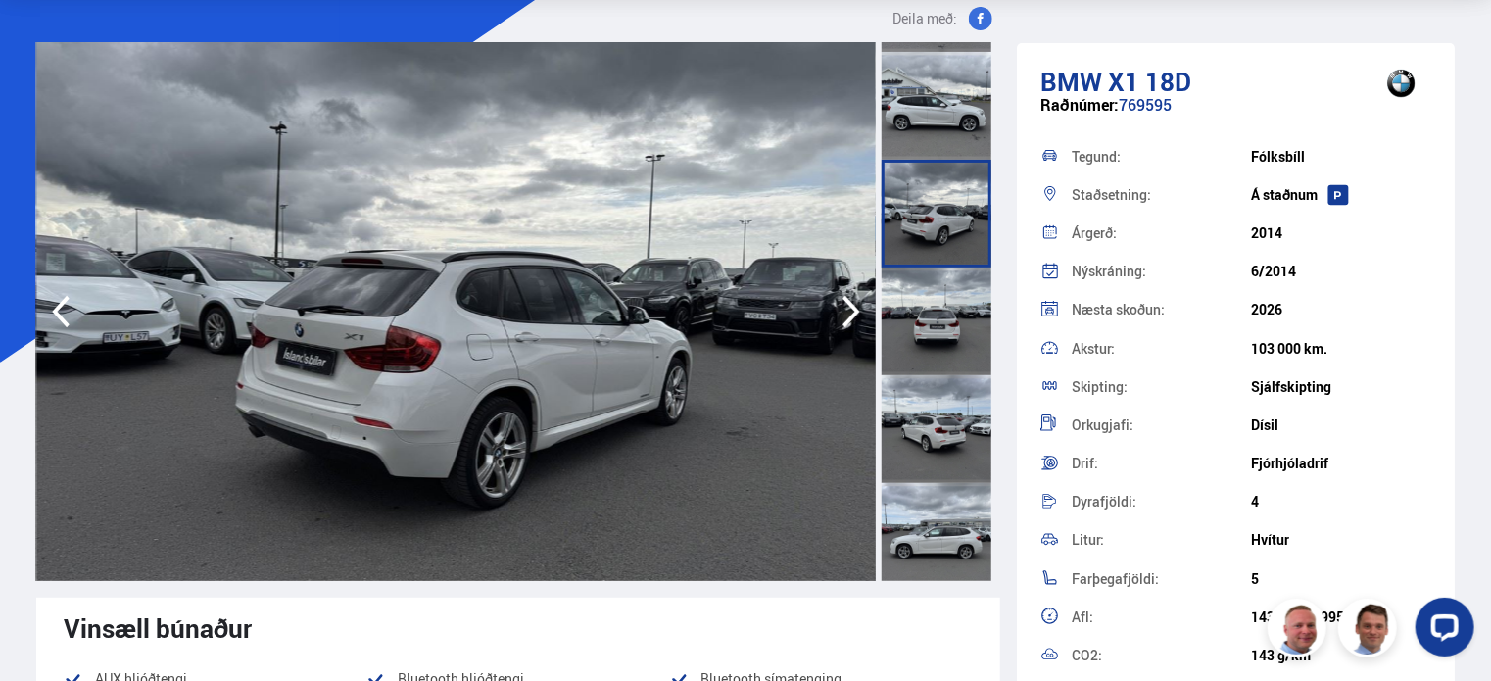
click at [945, 349] on div at bounding box center [937, 322] width 110 height 108
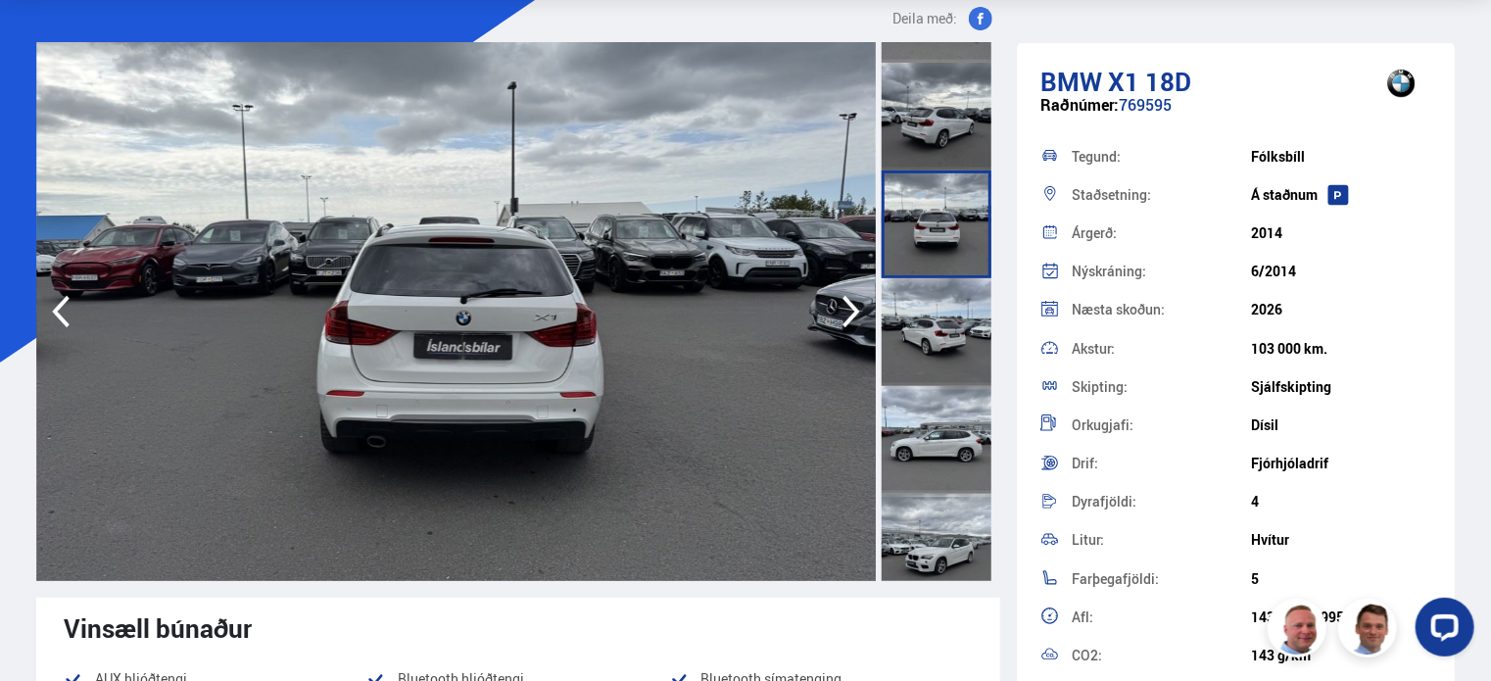
scroll to position [196, 0]
click at [940, 360] on div at bounding box center [937, 331] width 110 height 108
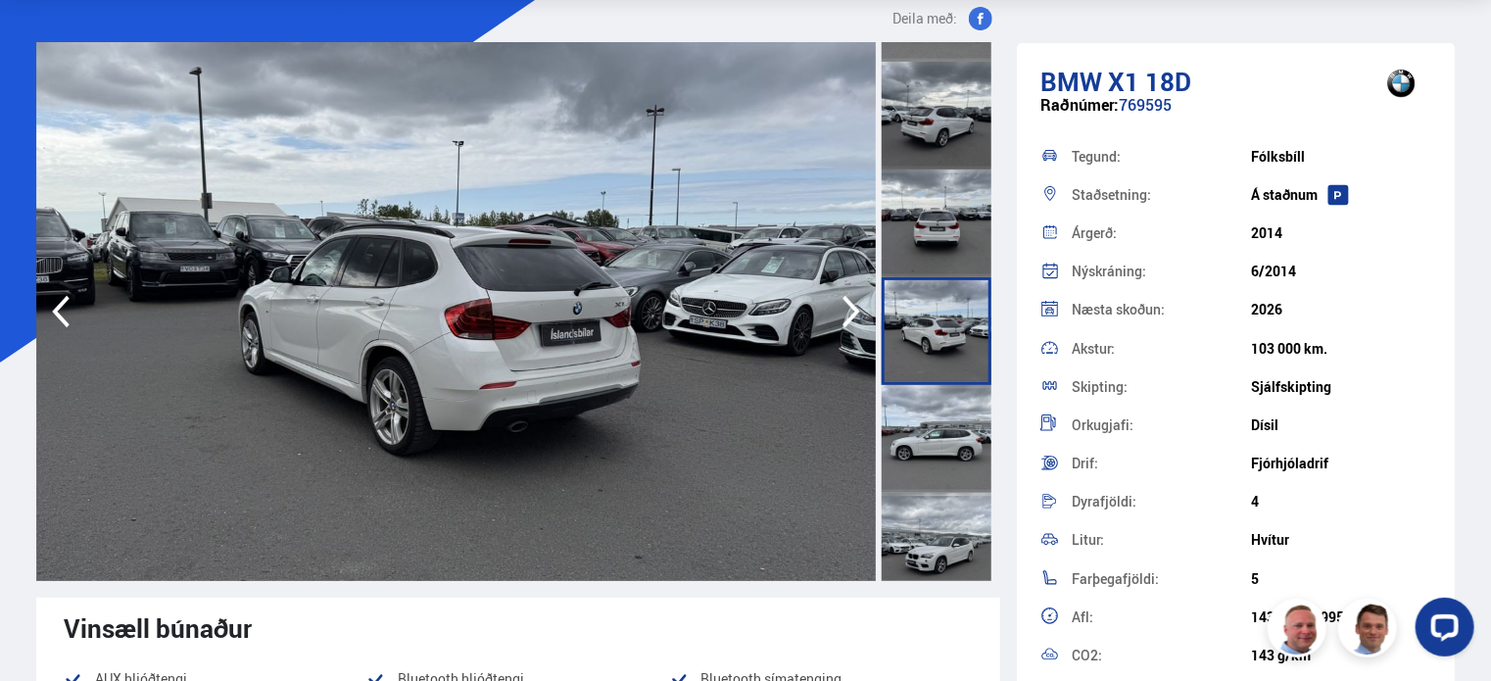
scroll to position [294, 0]
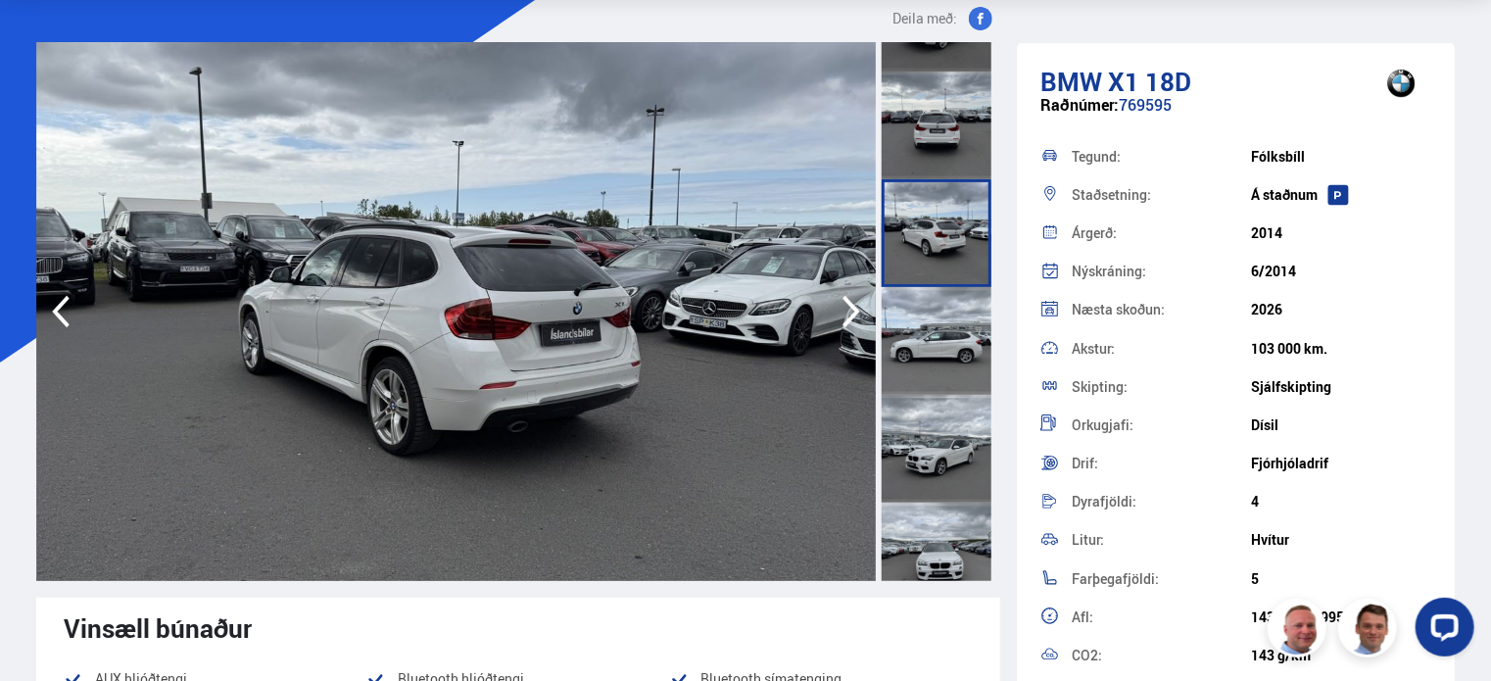
click at [937, 365] on div at bounding box center [937, 341] width 110 height 108
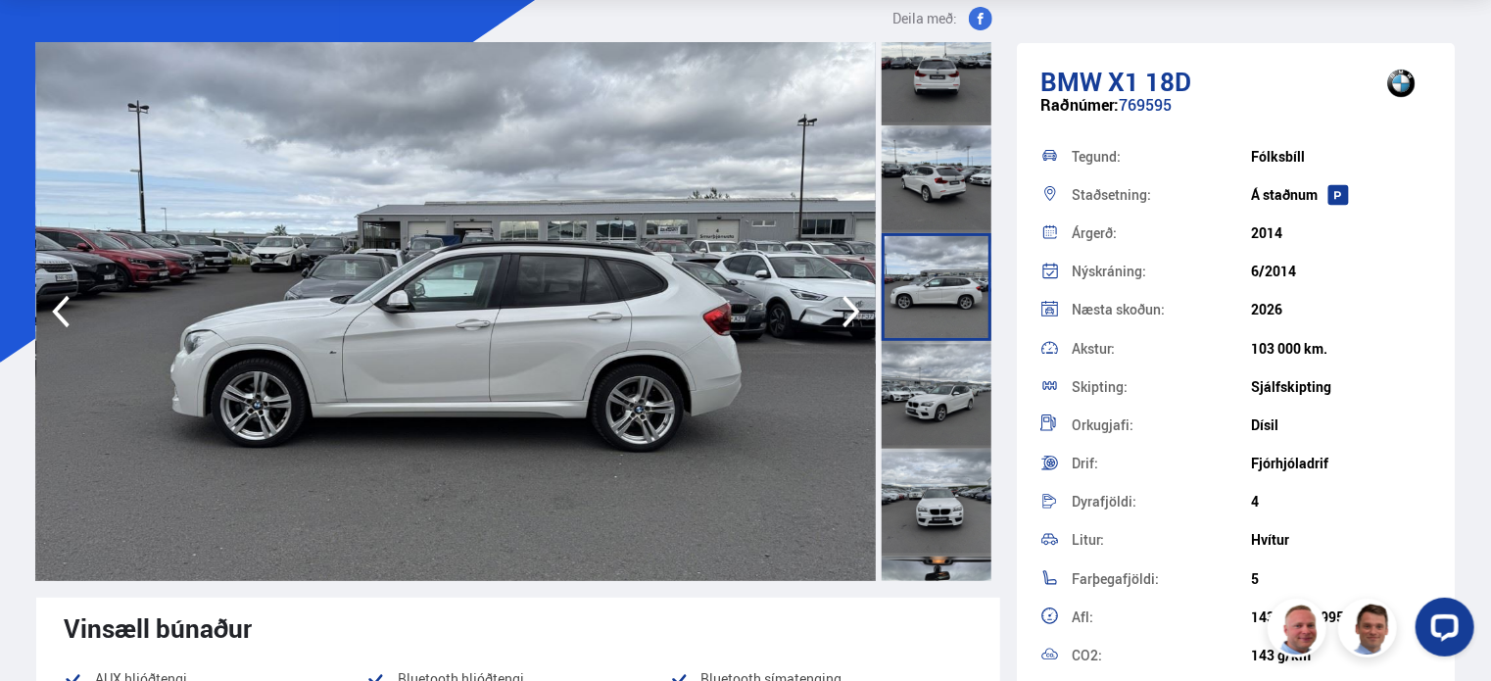
scroll to position [392, 0]
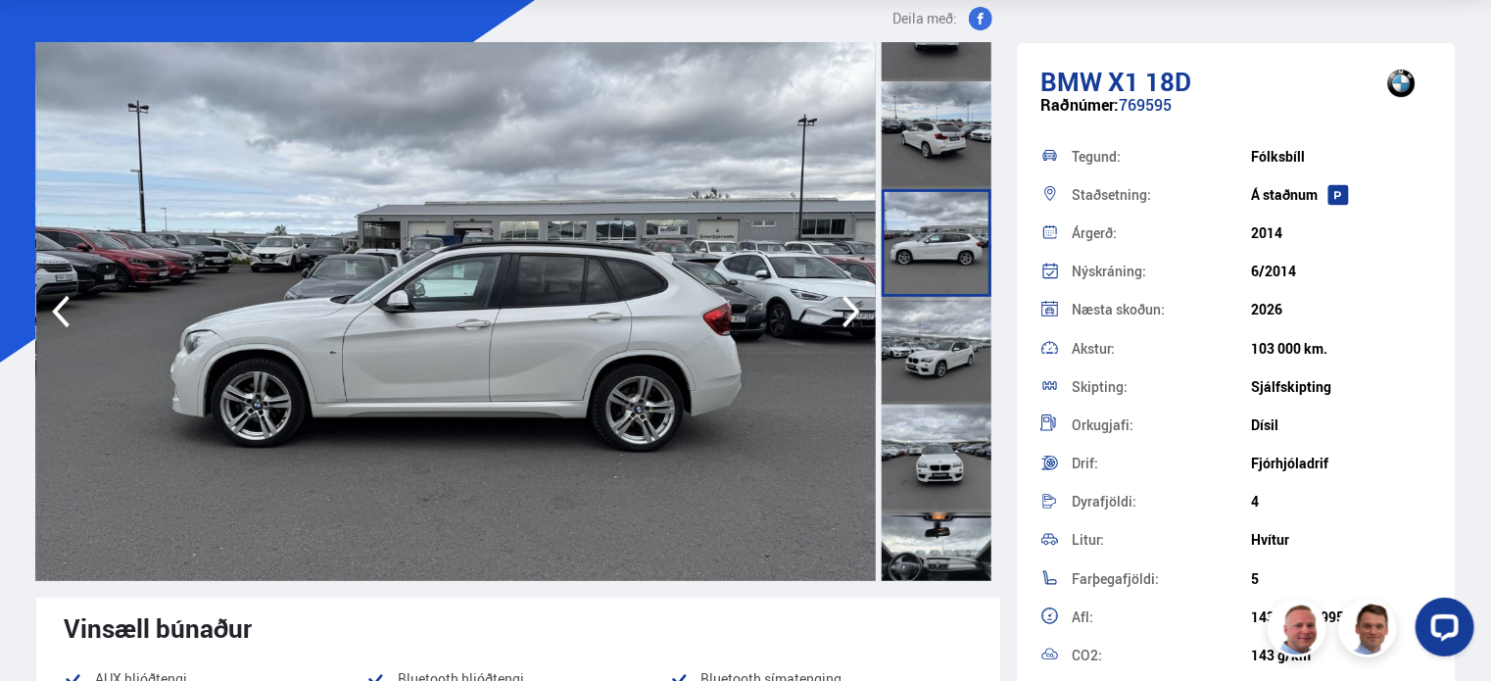
click at [935, 374] on div at bounding box center [937, 351] width 110 height 108
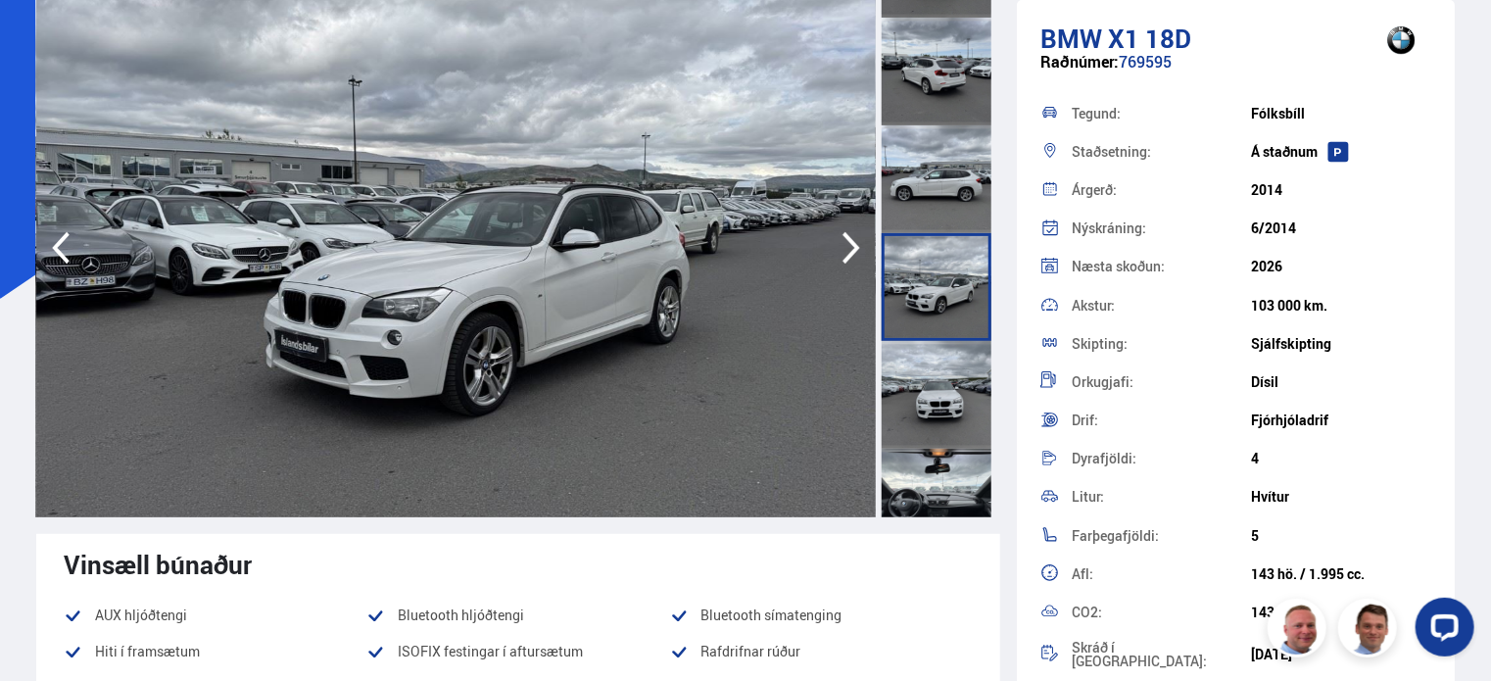
scroll to position [196, 0]
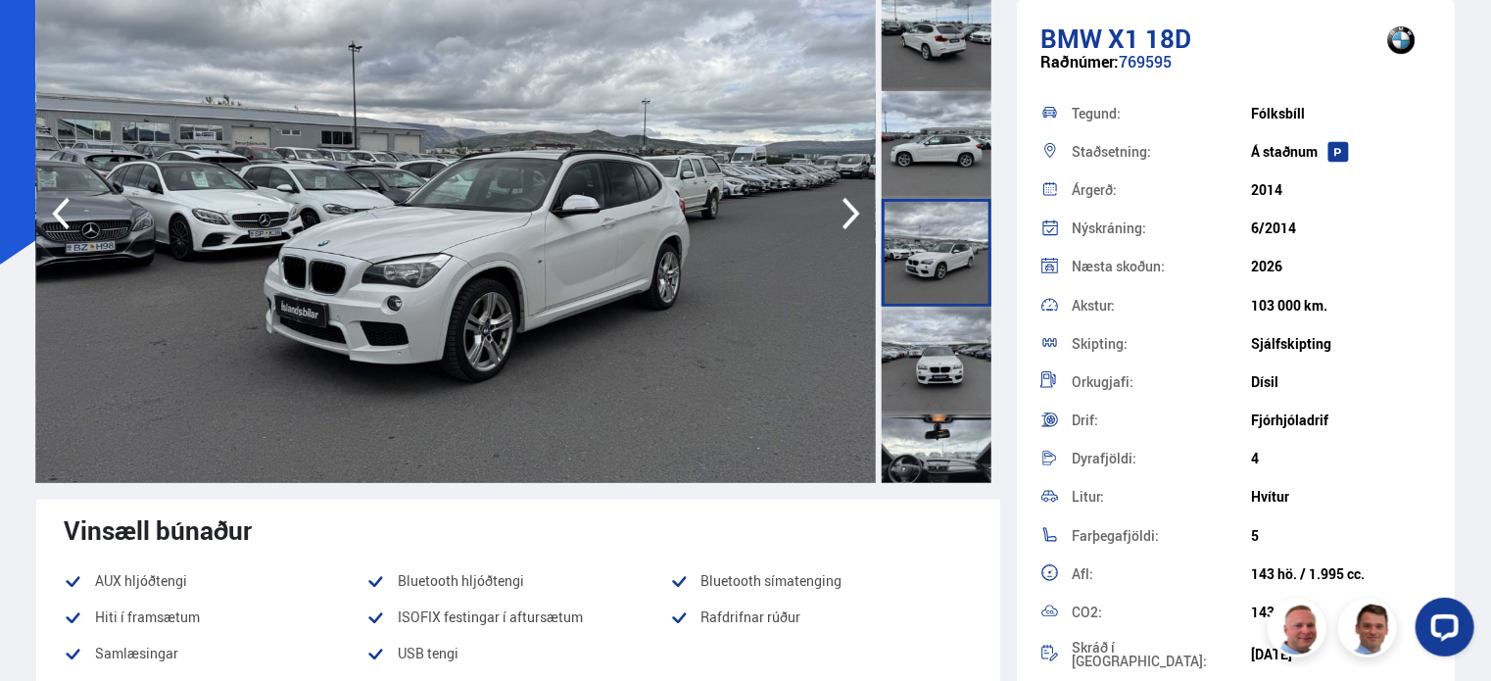
click at [929, 345] on div at bounding box center [937, 361] width 110 height 108
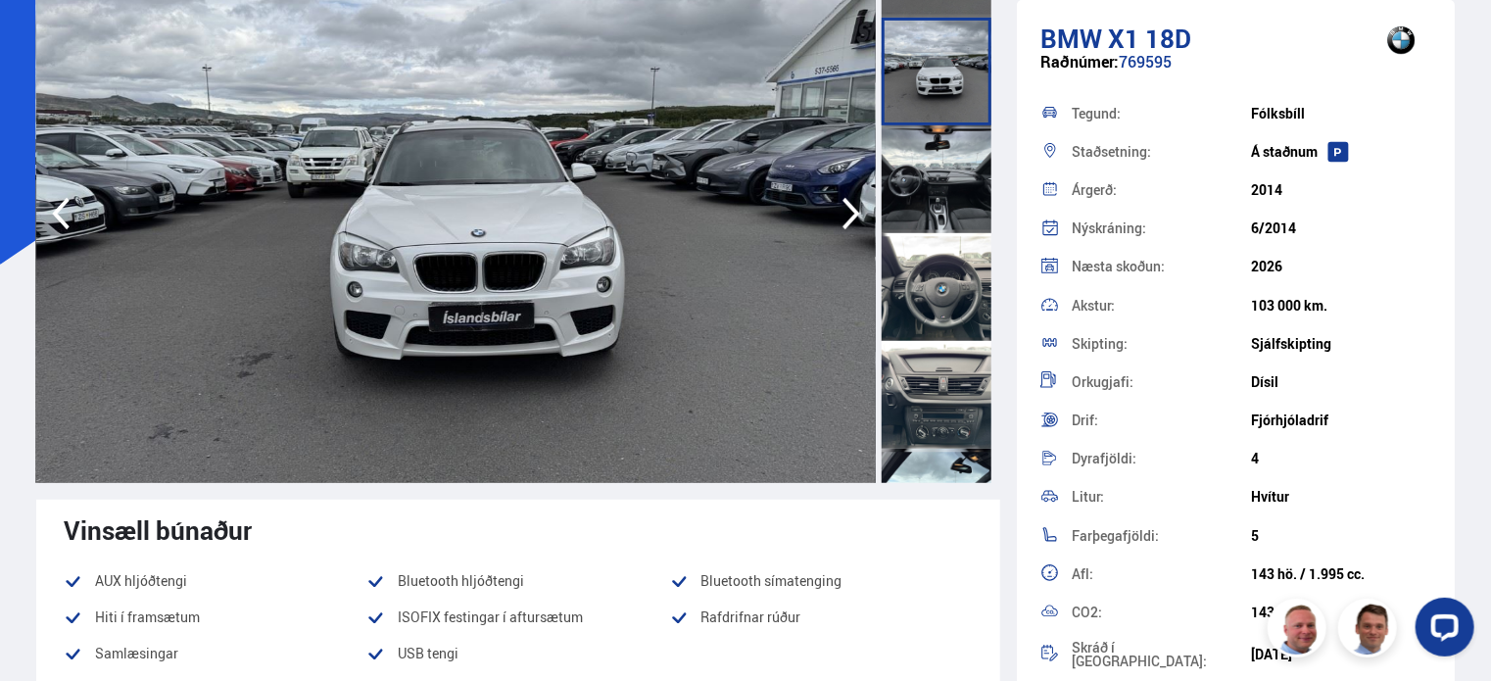
scroll to position [686, 0]
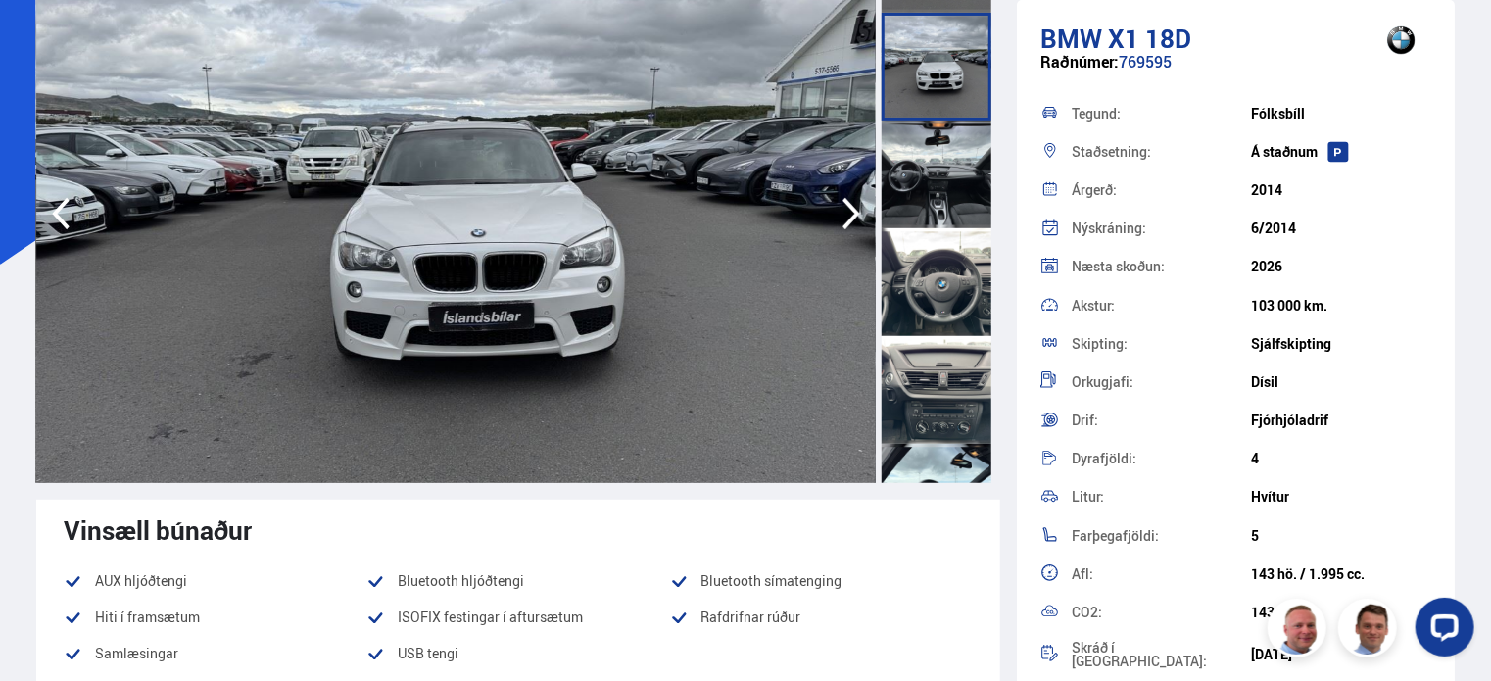
click at [933, 295] on div at bounding box center [937, 282] width 110 height 108
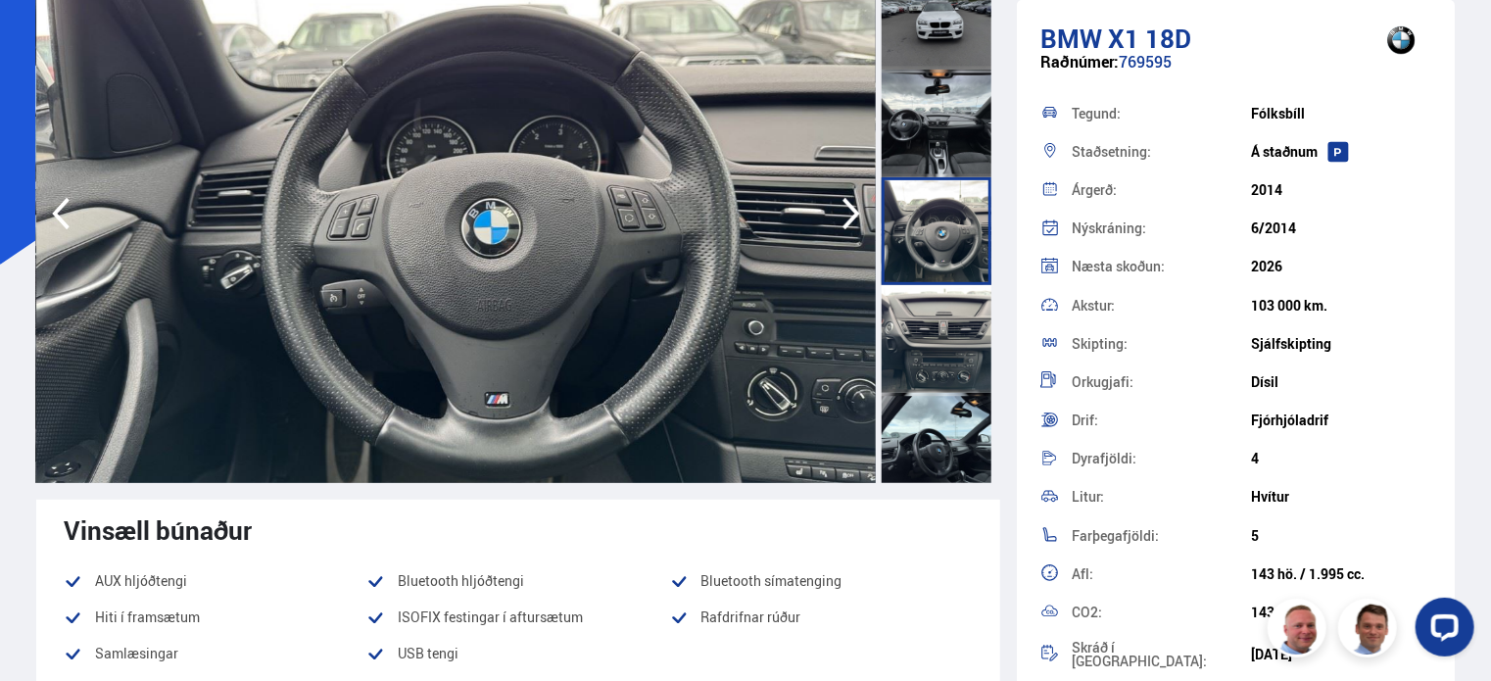
scroll to position [784, 0]
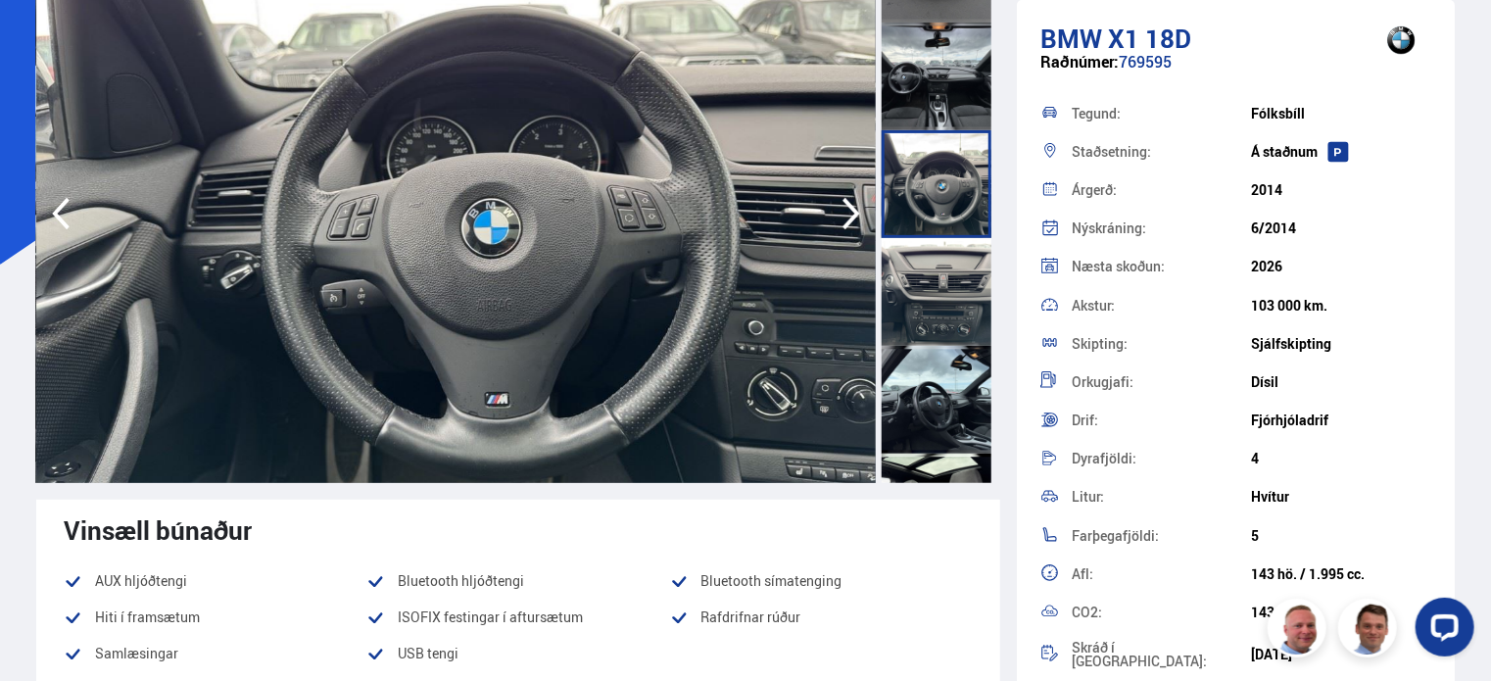
click at [941, 315] on div at bounding box center [937, 292] width 110 height 108
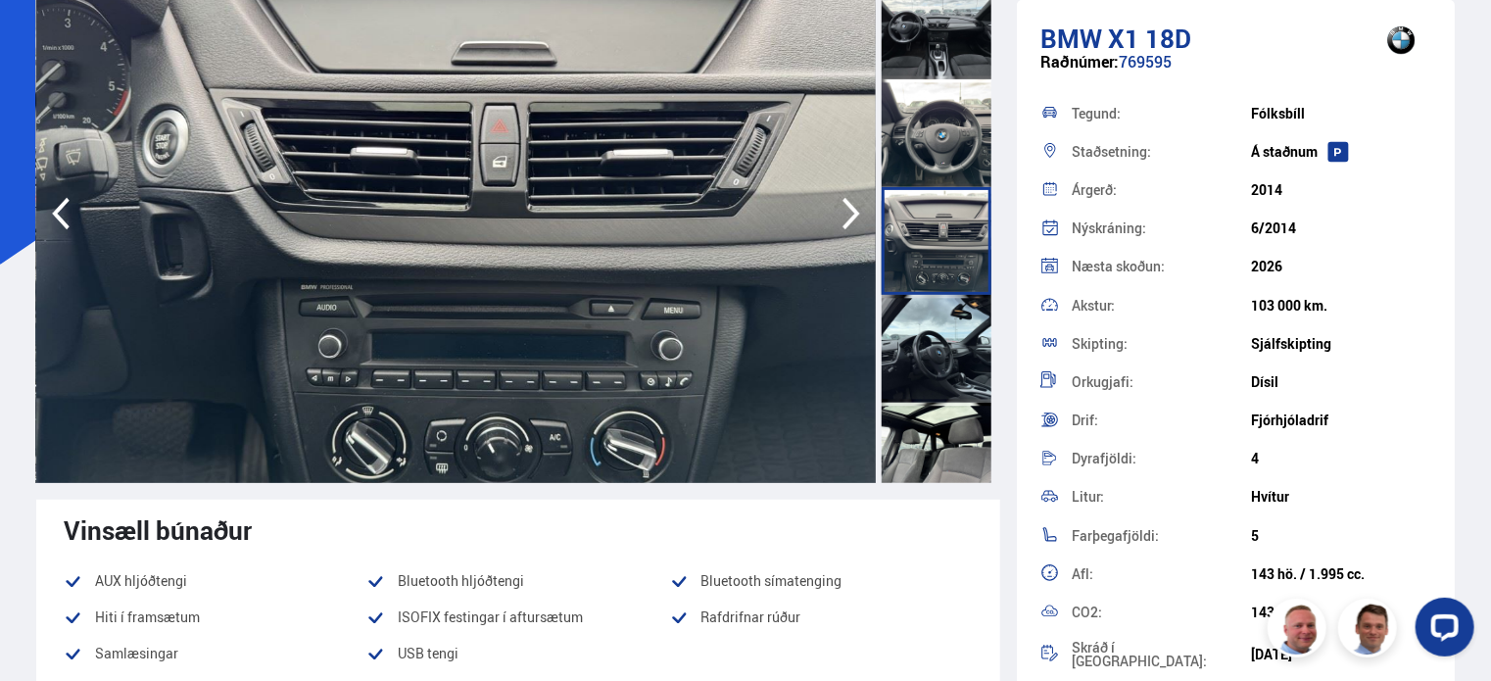
scroll to position [882, 0]
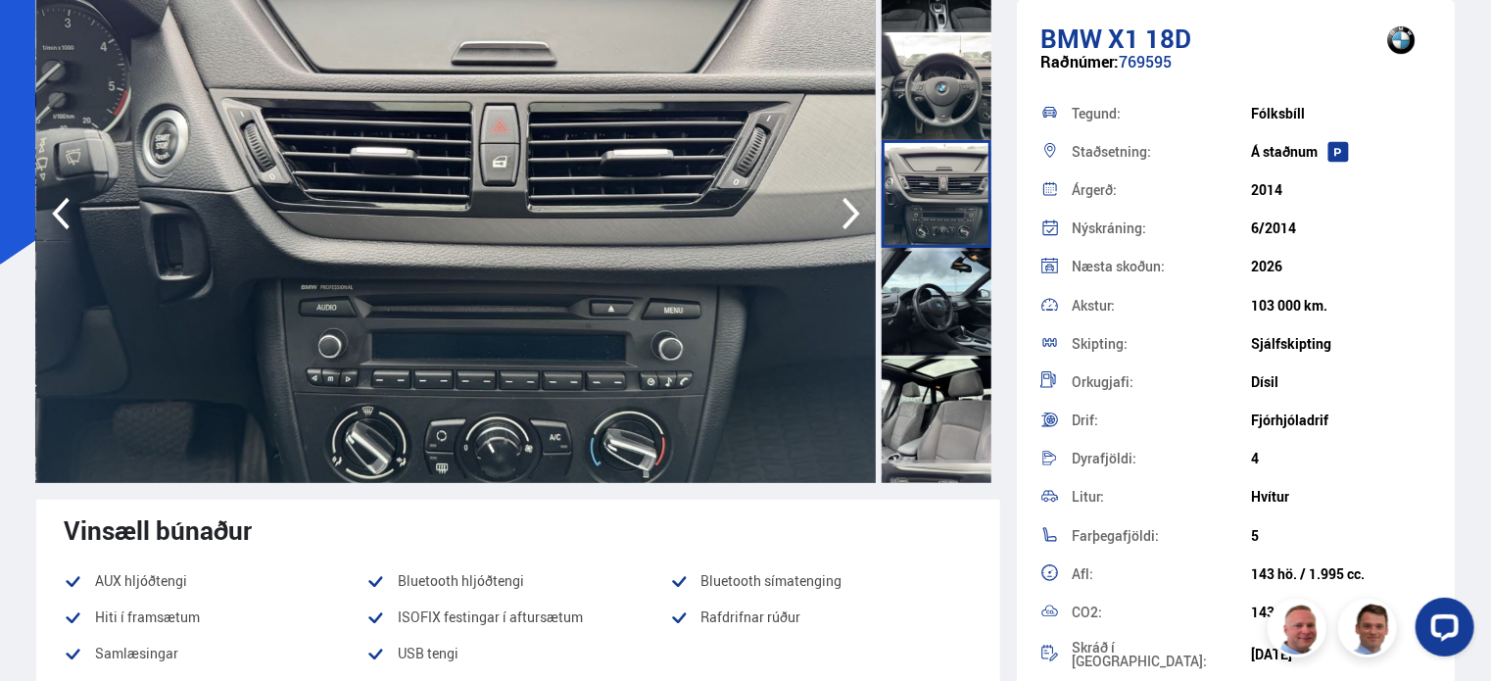
click at [941, 320] on div at bounding box center [937, 302] width 110 height 108
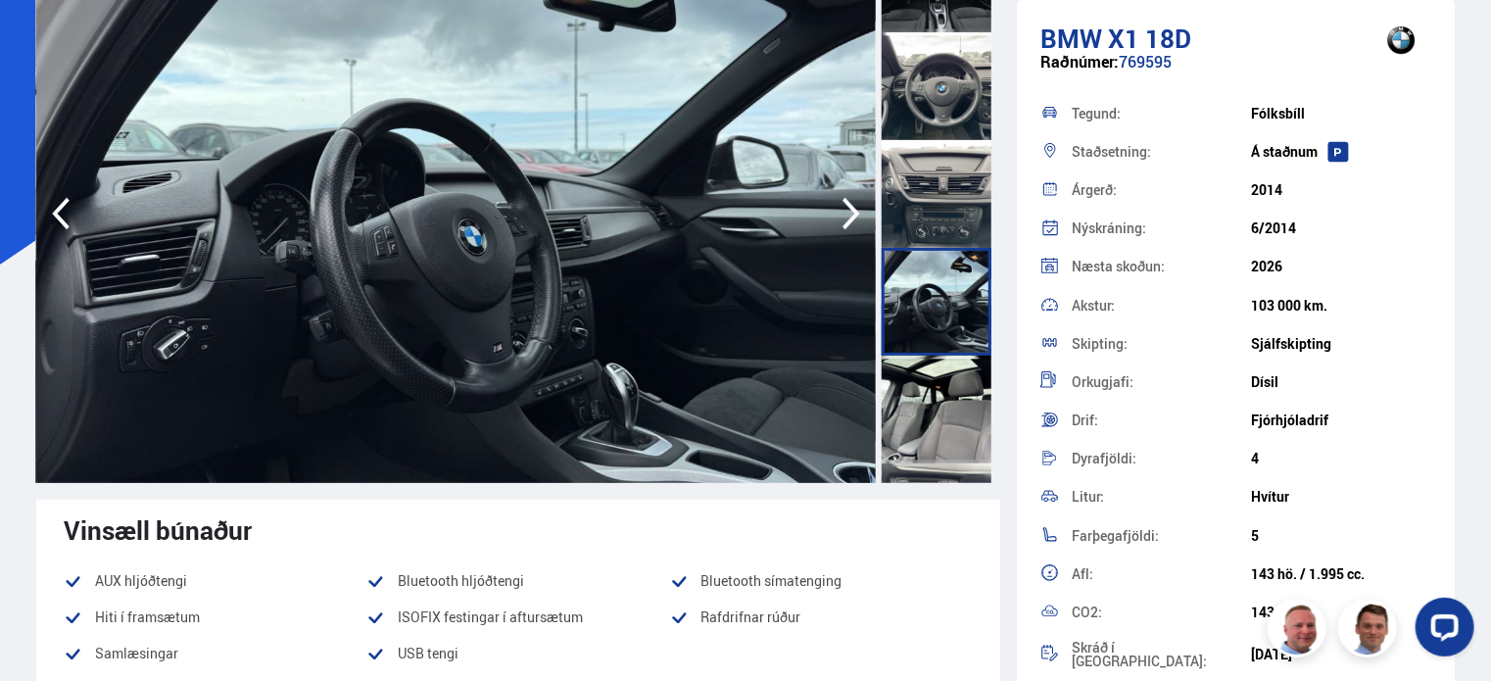
scroll to position [980, 0]
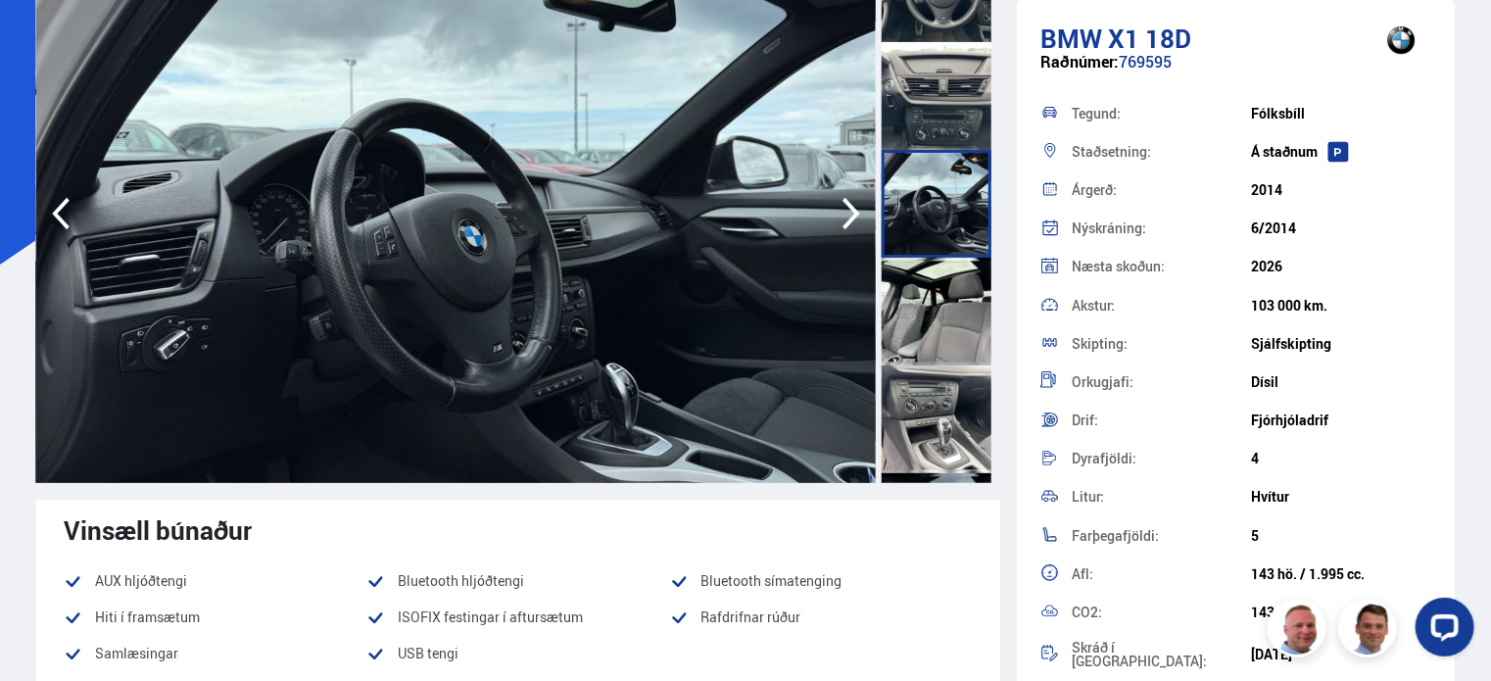
click at [941, 320] on div at bounding box center [937, 312] width 110 height 108
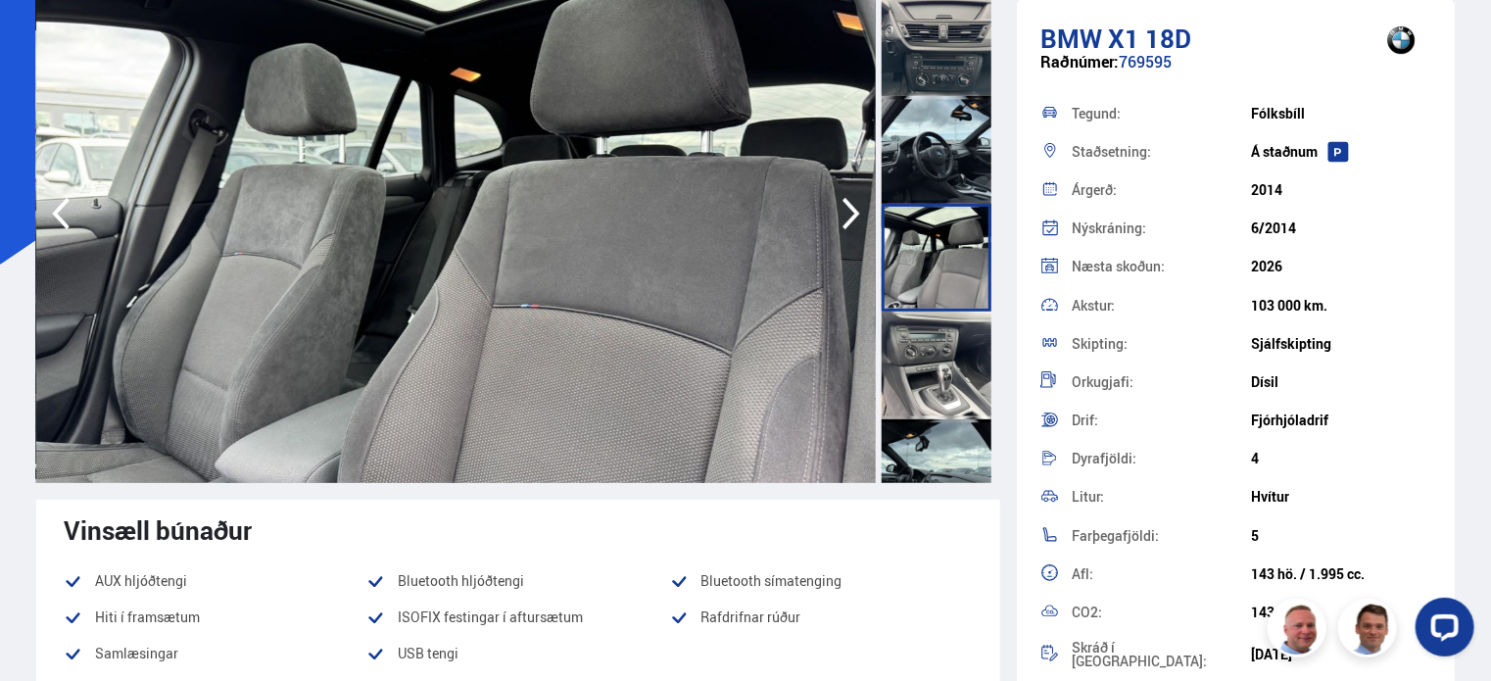
scroll to position [1078, 0]
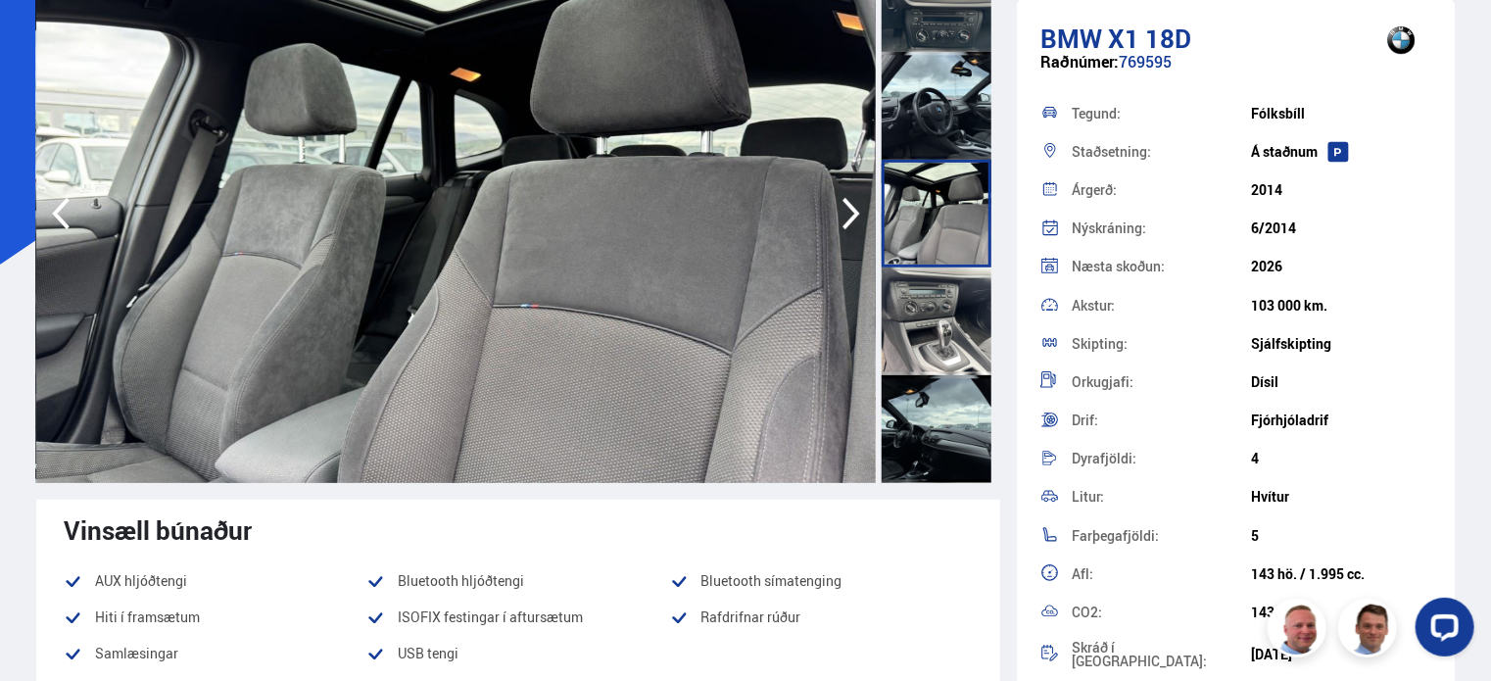
click at [937, 341] on div at bounding box center [937, 322] width 110 height 108
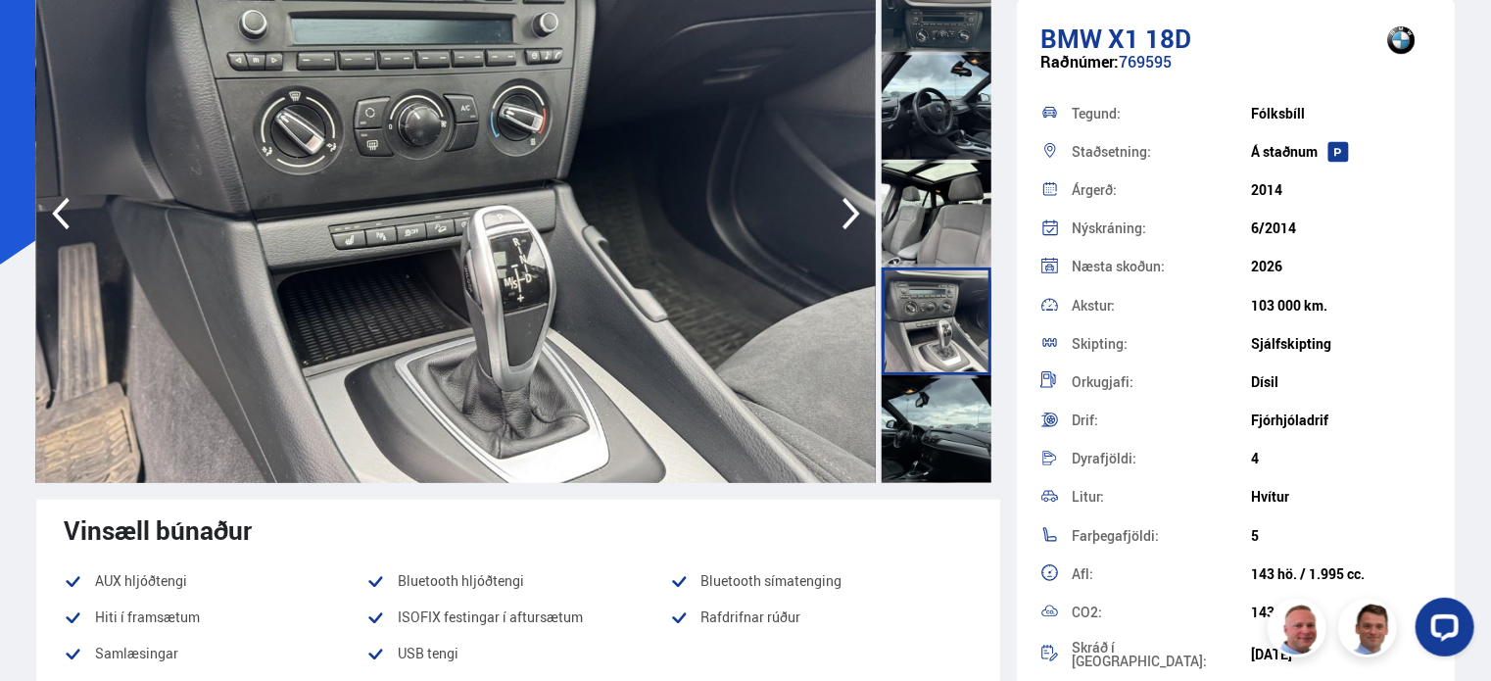
scroll to position [1176, 0]
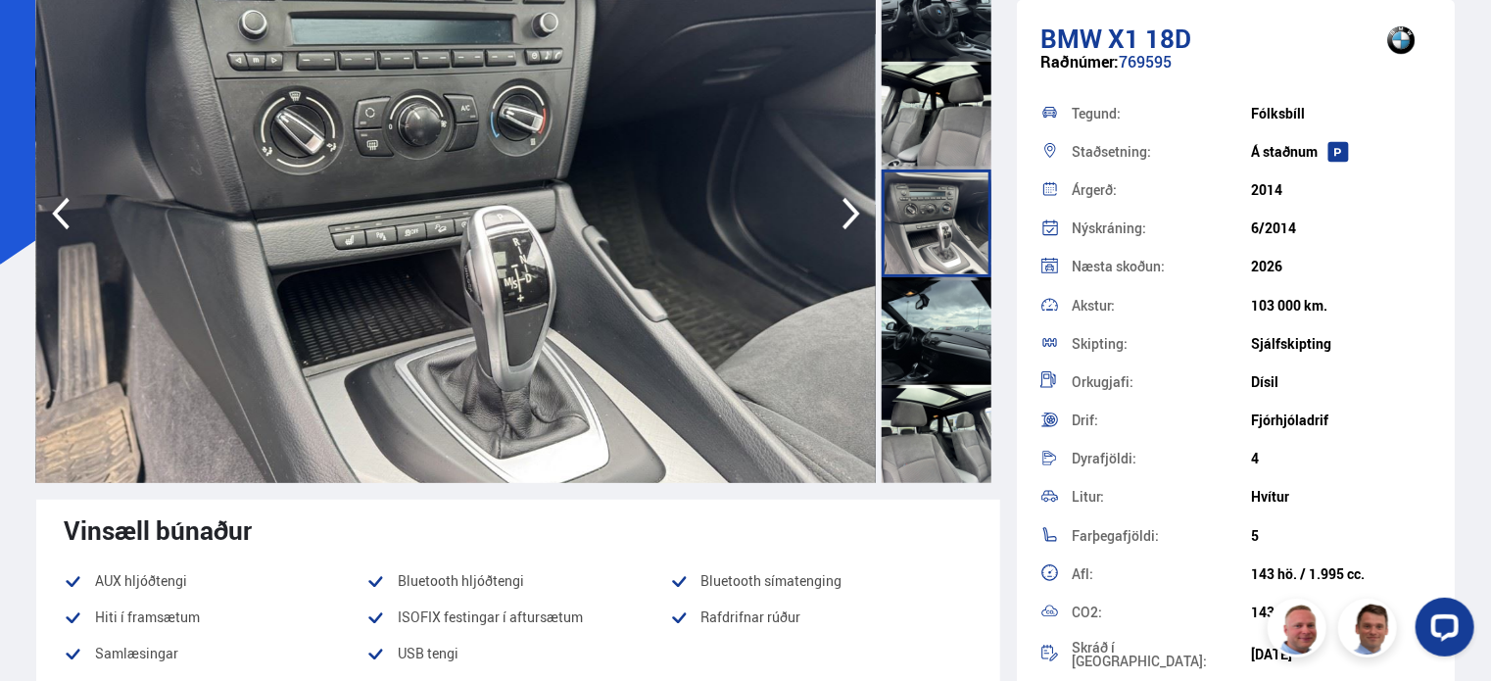
click at [937, 341] on div at bounding box center [937, 331] width 110 height 108
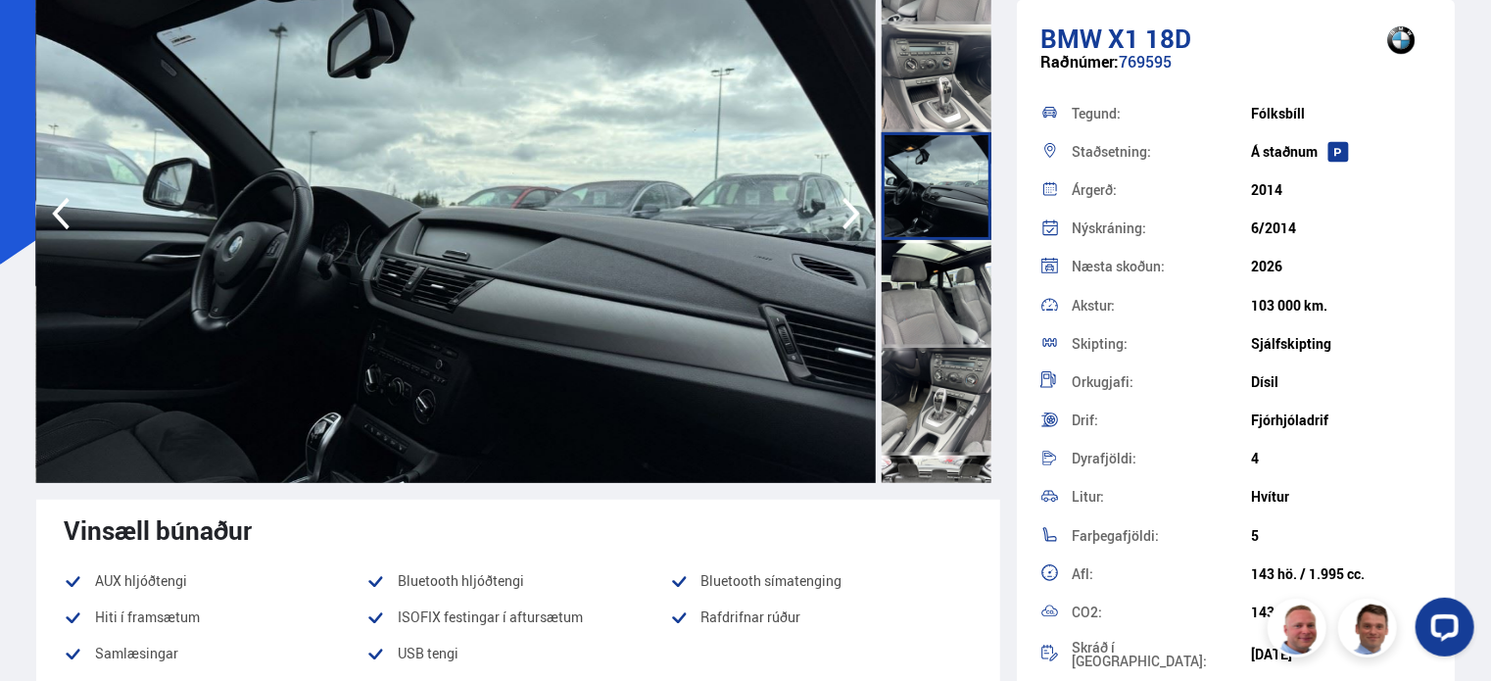
scroll to position [1372, 0]
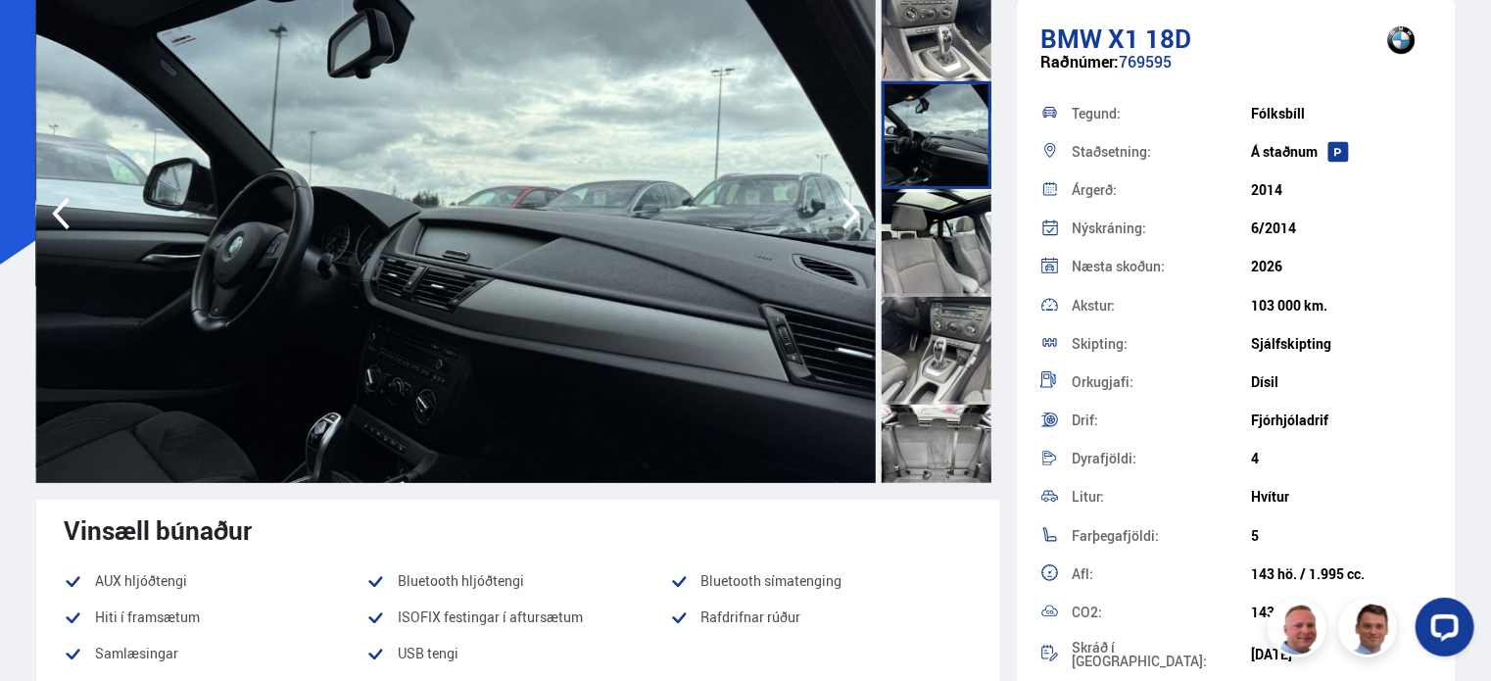
click at [937, 341] on div at bounding box center [937, 351] width 110 height 108
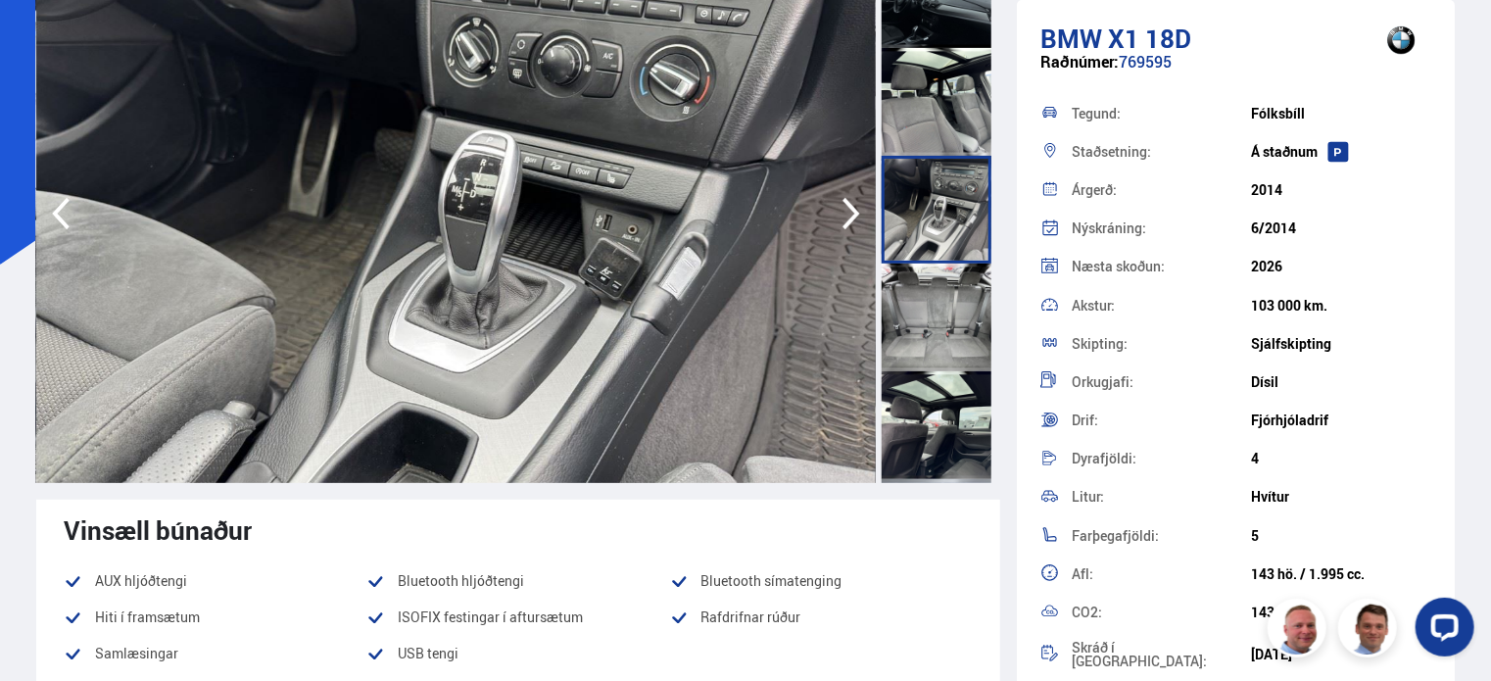
scroll to position [1568, 0]
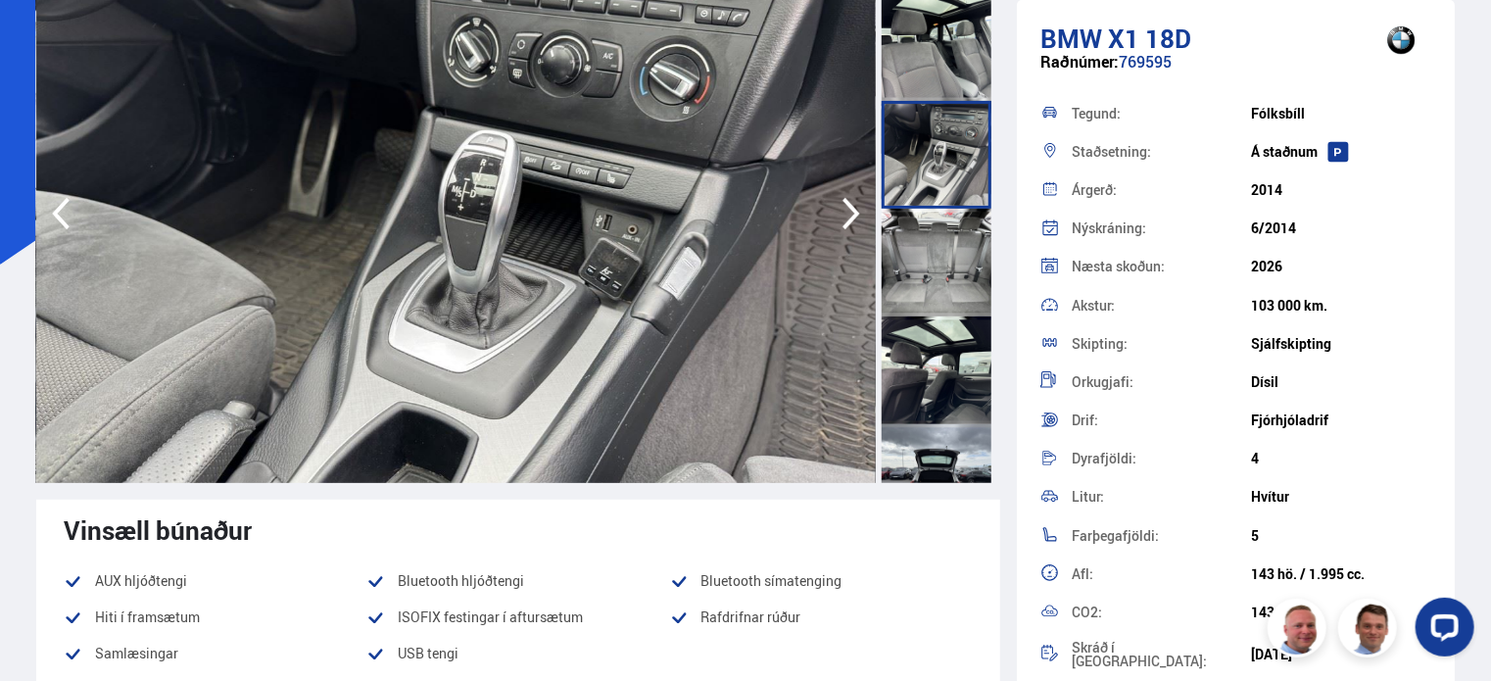
click at [937, 341] on div at bounding box center [937, 371] width 110 height 108
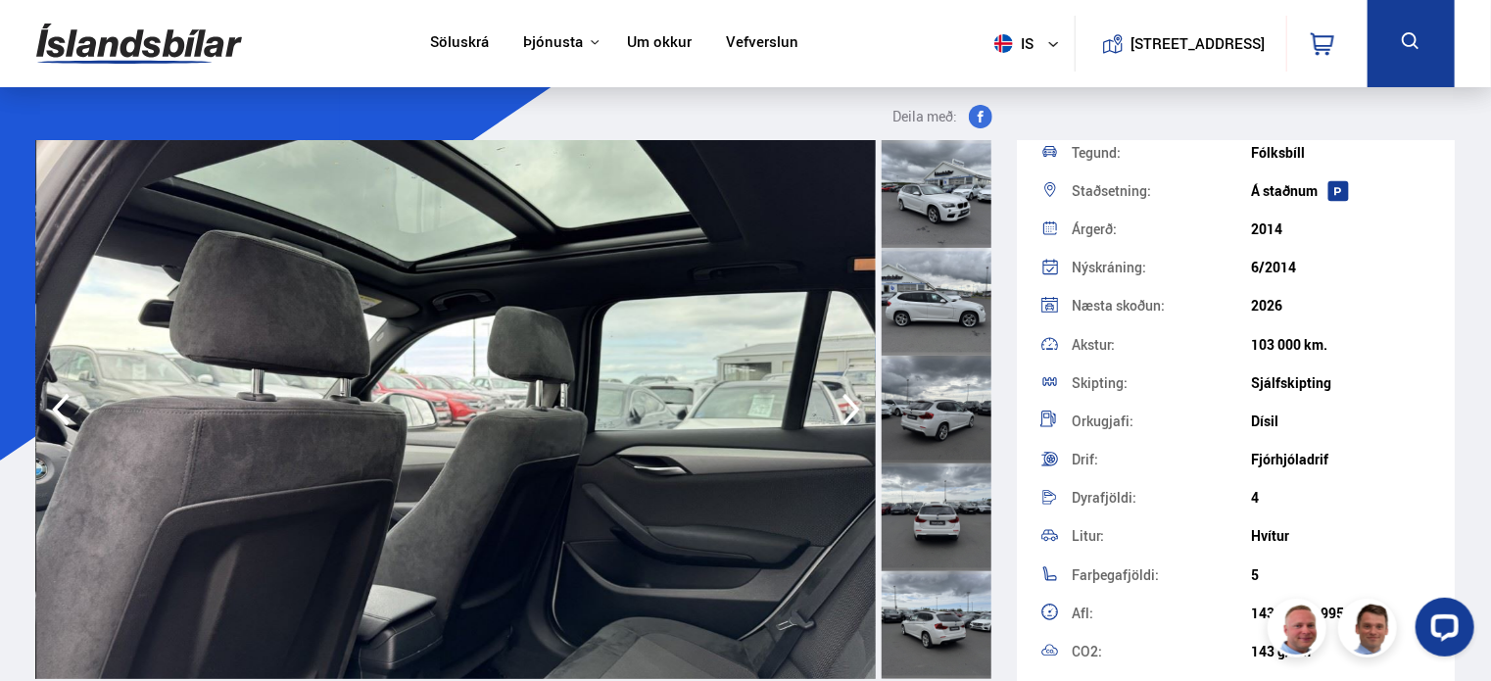
scroll to position [0, 0]
